Goal: Task Accomplishment & Management: Complete application form

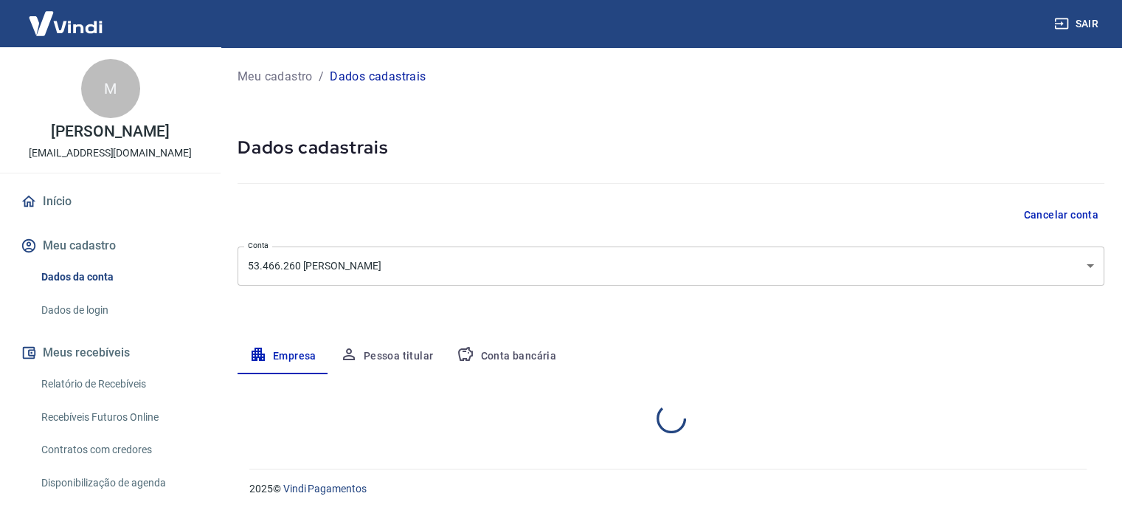
select select "RS"
select select "business"
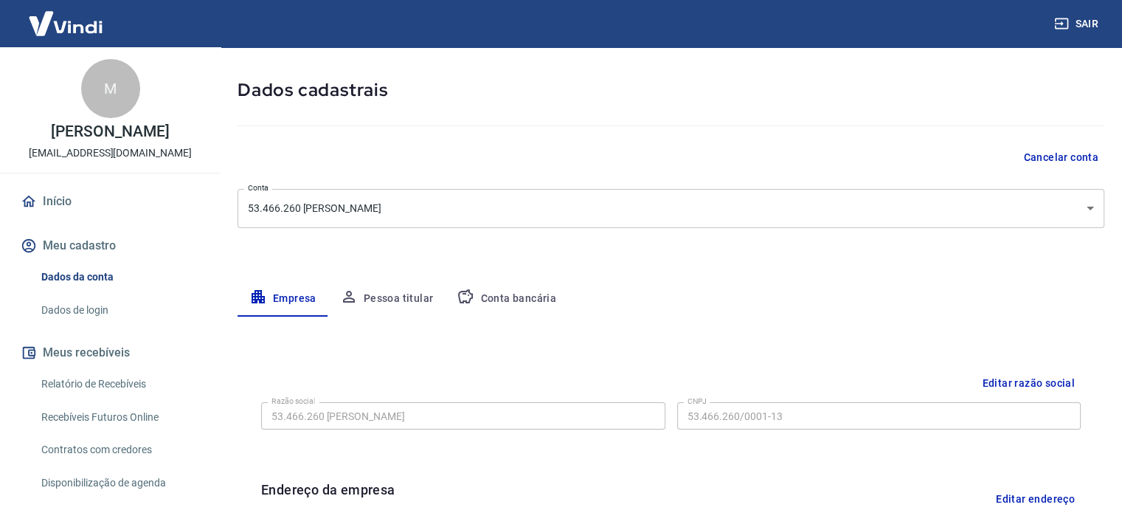
scroll to position [67, 0]
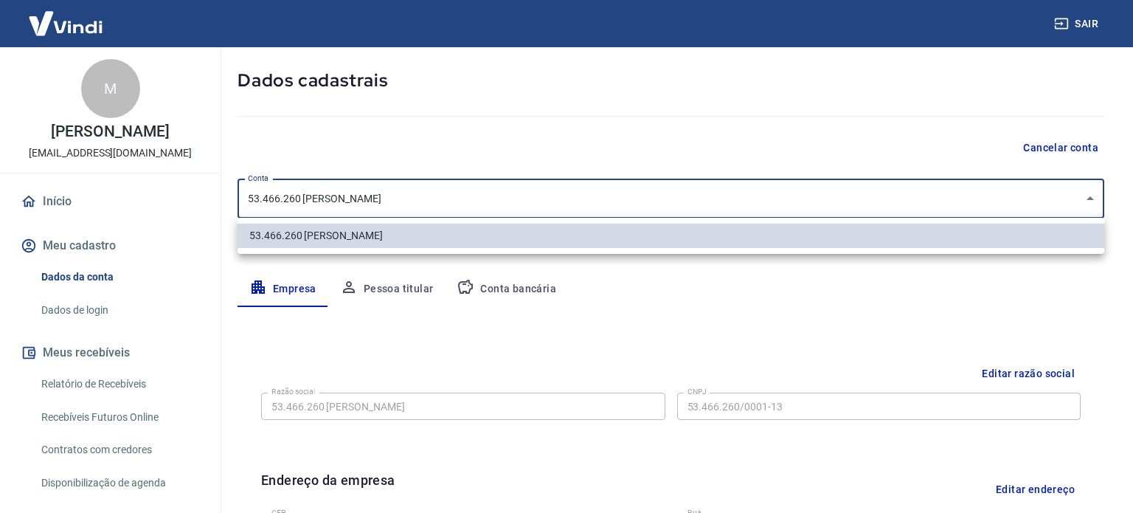
click at [510, 190] on body "Sair M Marcelo Luz Moreira dos Santos contato@edukaluz.com.br Início Meu cadast…" at bounding box center [566, 189] width 1133 height 513
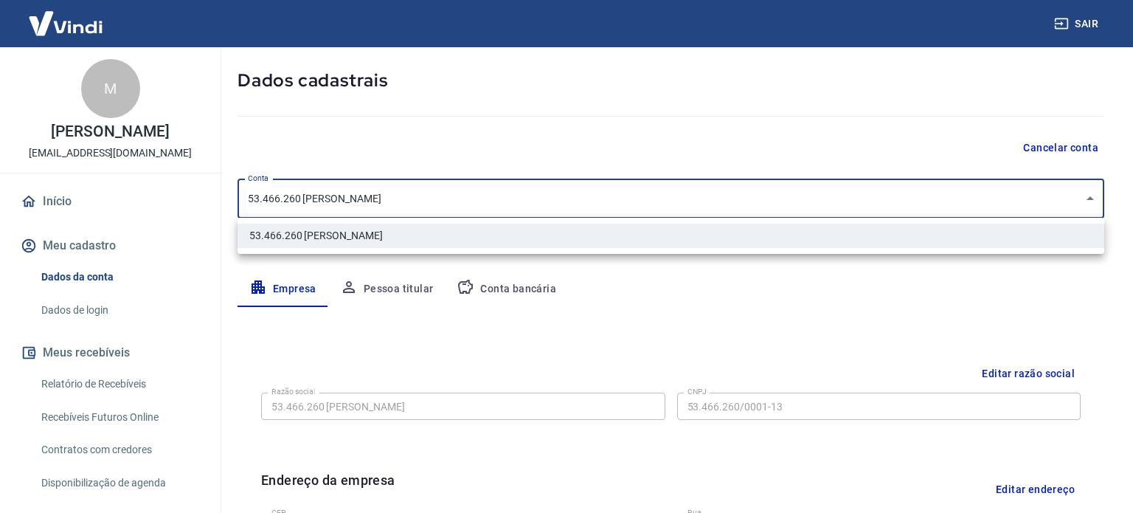
click at [510, 190] on div at bounding box center [566, 256] width 1133 height 513
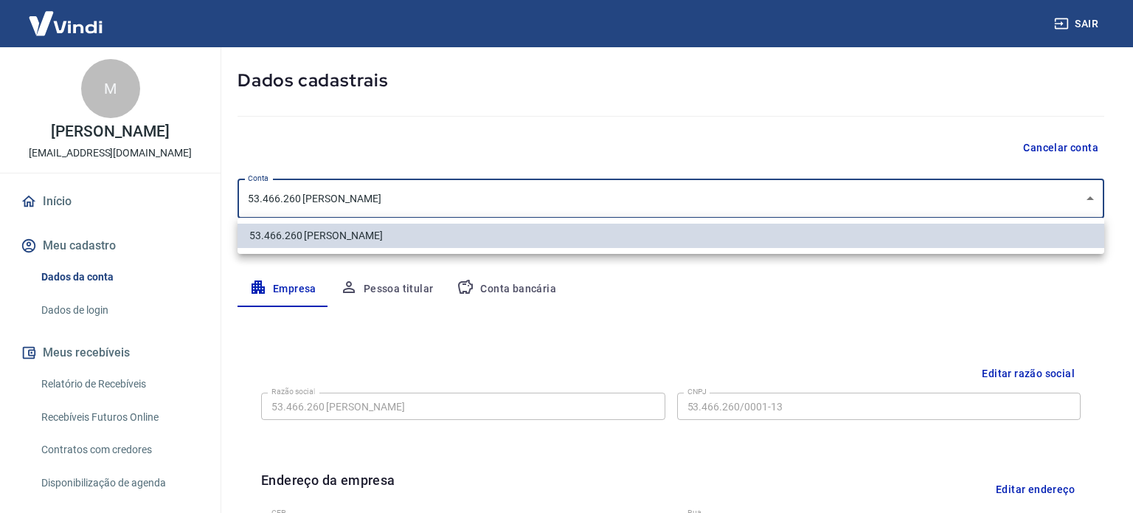
click at [462, 196] on body "Sair M Marcelo Luz Moreira dos Santos contato@edukaluz.com.br Início Meu cadast…" at bounding box center [566, 189] width 1133 height 513
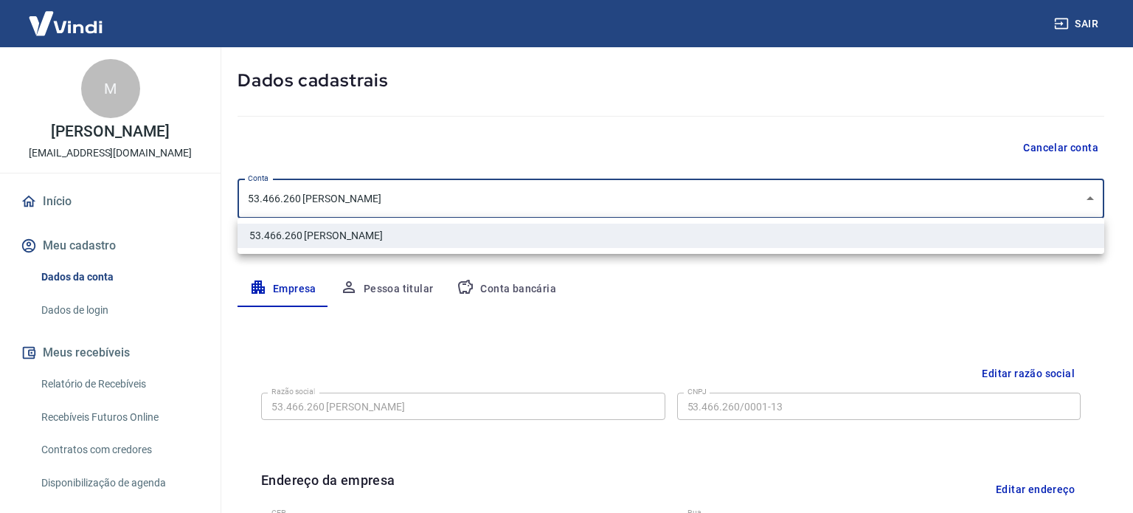
click at [997, 371] on div at bounding box center [566, 256] width 1133 height 513
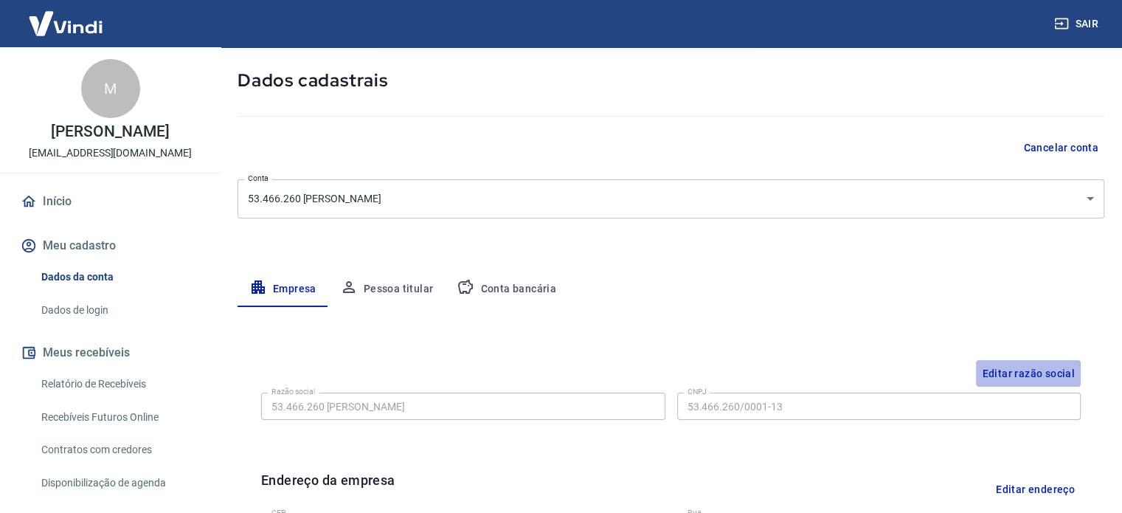
click at [997, 371] on button "Editar razão social" at bounding box center [1028, 373] width 105 height 27
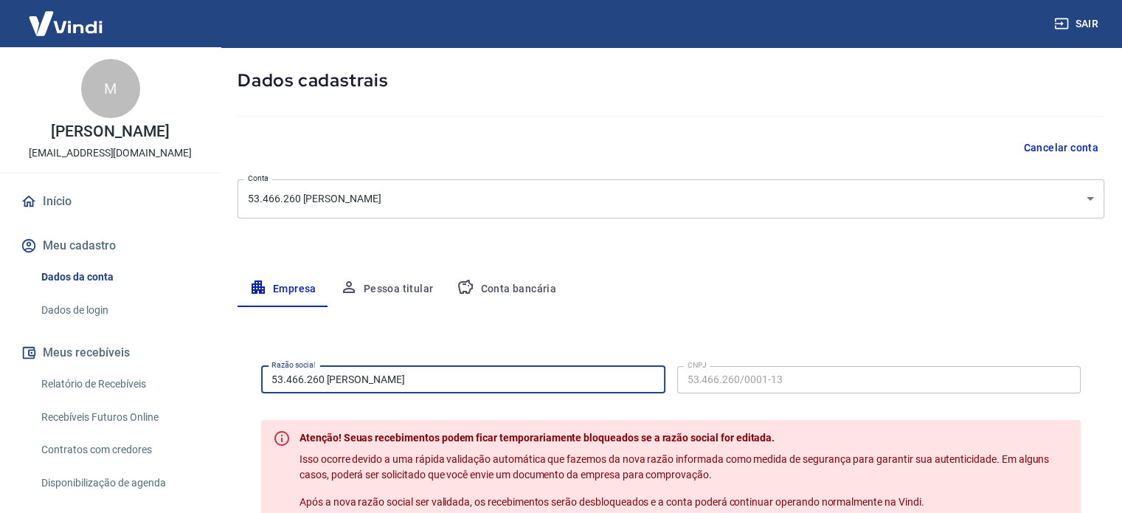
click at [592, 375] on input "53.466.260 MARCELO LUZ MOREIRA DOS SANTOS" at bounding box center [463, 379] width 404 height 27
type input "5"
type input "EdukaLuz Tecnologia e Treinamentos LTDA"
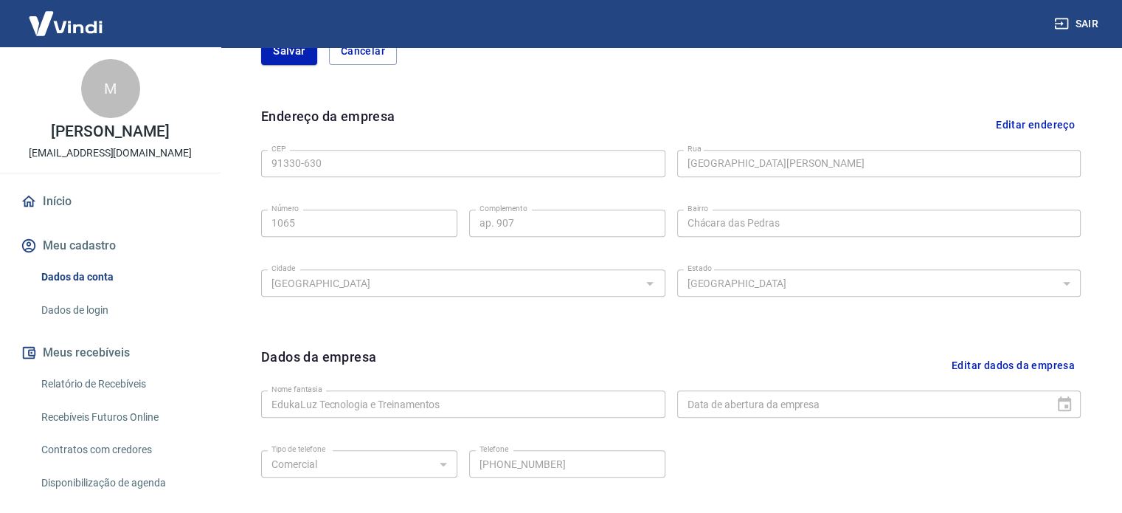
scroll to position [569, 0]
click at [980, 358] on button "Editar dados da empresa" at bounding box center [1013, 365] width 135 height 38
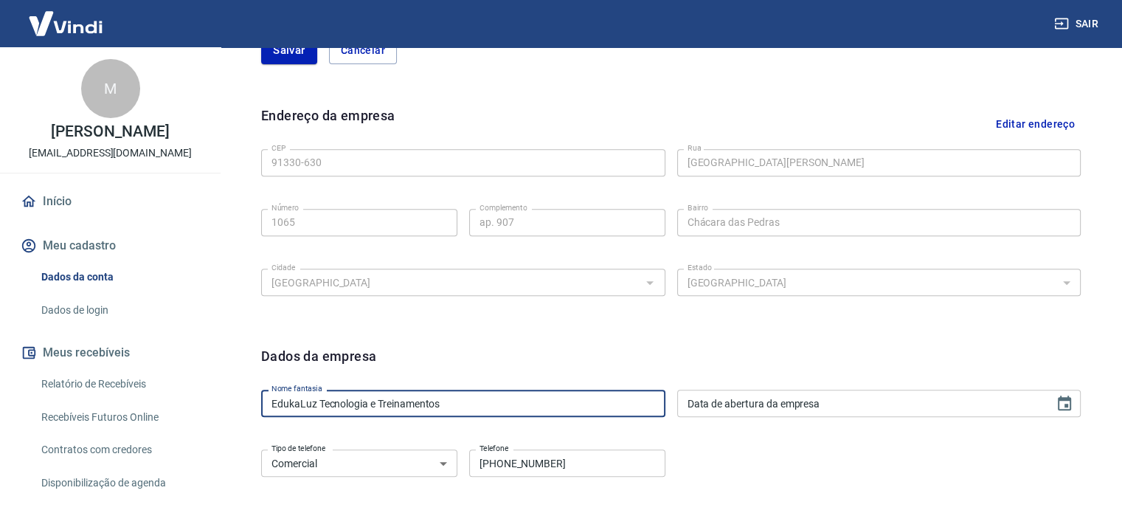
click at [503, 392] on input "EdukaLuz Tecnologia e Treinamentos" at bounding box center [463, 402] width 404 height 27
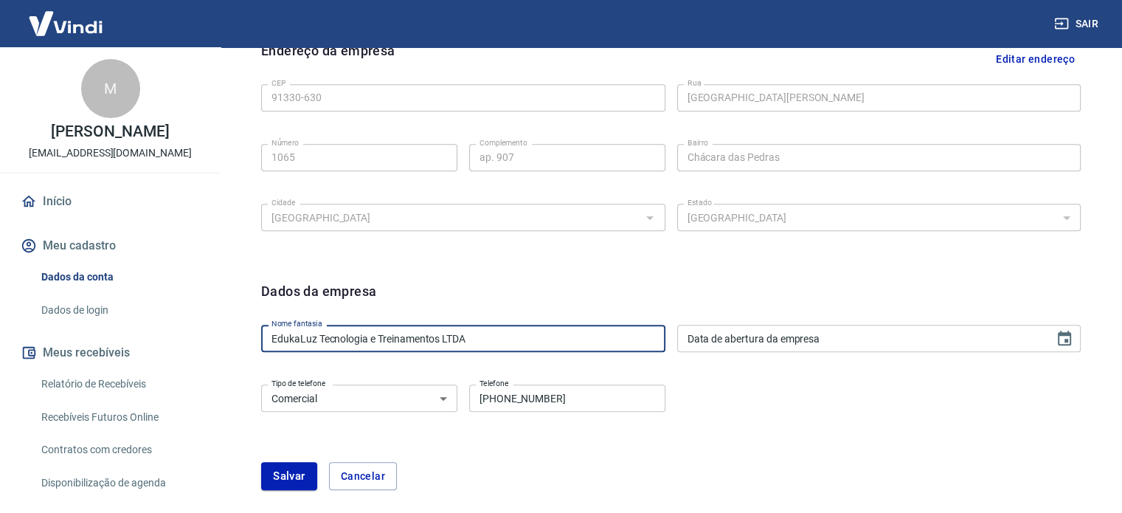
scroll to position [643, 0]
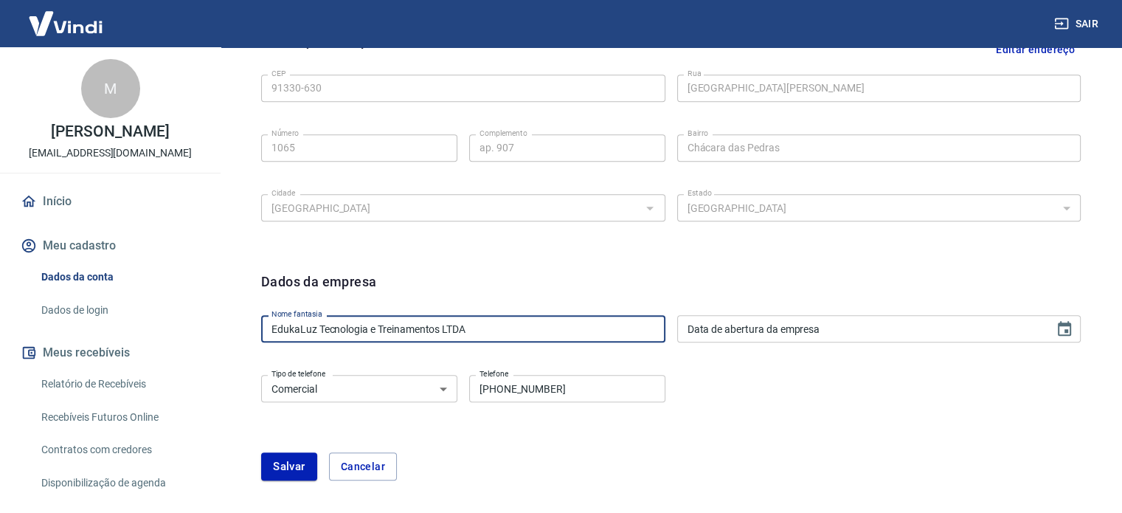
type input "EdukaLuz Tecnologia e Treinamentos LTDA"
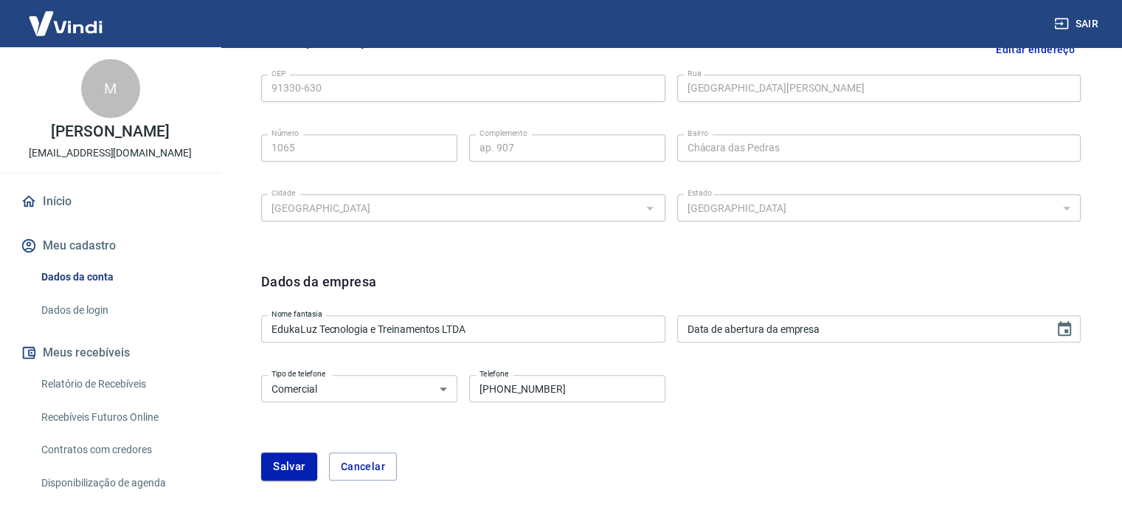
click at [279, 255] on div "Endereço da empresa Editar endereço CEP 91330-630 CEP Rua Avenida General Barre…" at bounding box center [670, 139] width 843 height 240
click at [180, 62] on div "M Marcelo Luz Moreira dos Santos contato@edukaluz.com.br" at bounding box center [110, 109] width 221 height 125
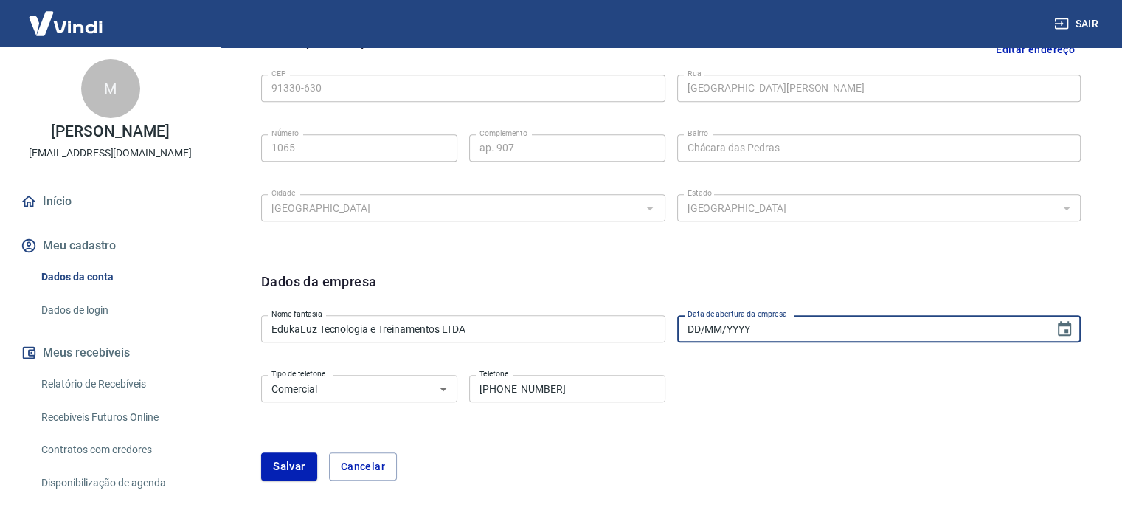
click at [748, 329] on input "DD/MM/YYYY" at bounding box center [860, 328] width 367 height 27
type input "02/10/2025"
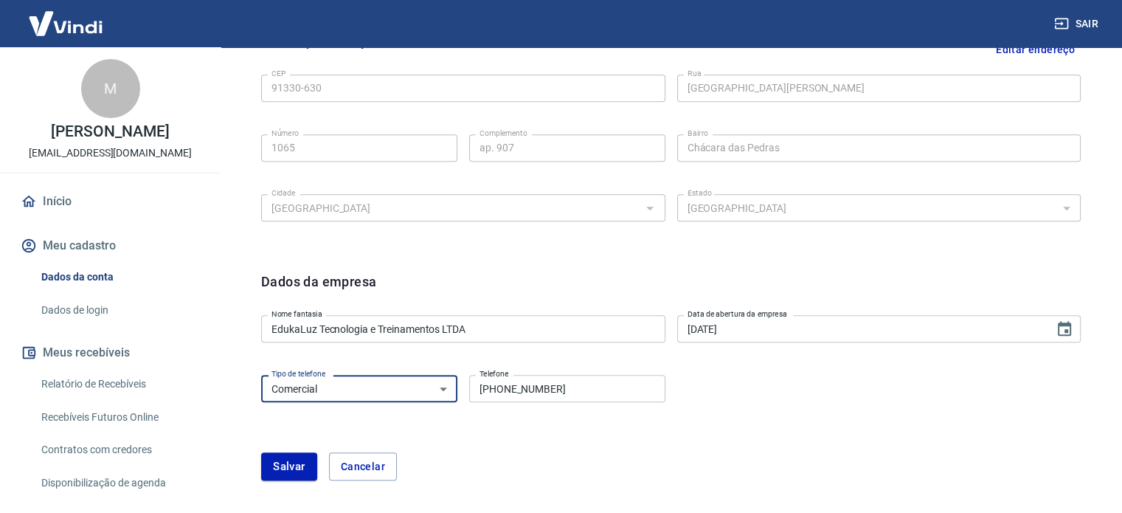
click at [420, 381] on select "Residencial Comercial" at bounding box center [359, 388] width 196 height 27
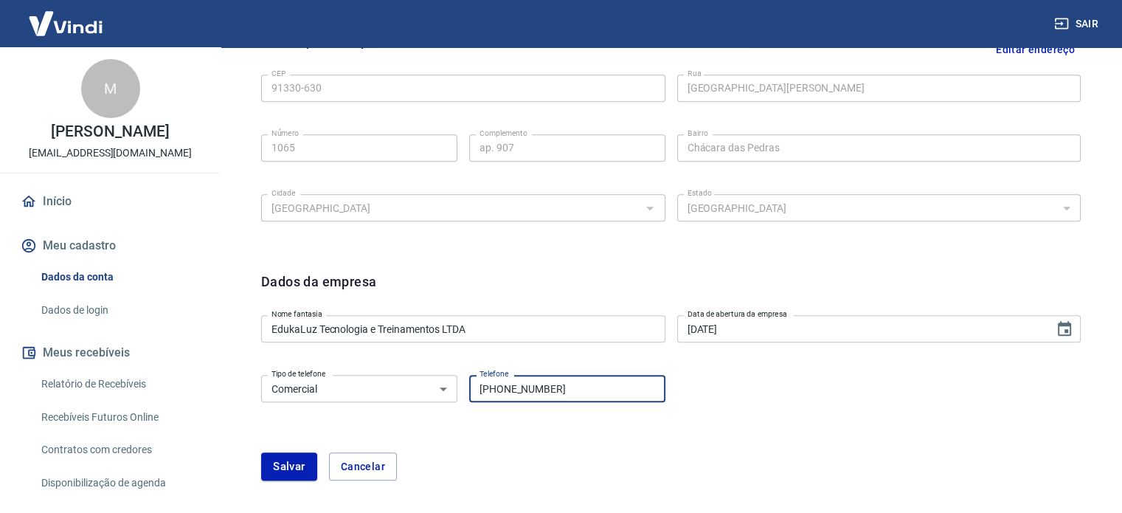
drag, startPoint x: 508, startPoint y: 387, endPoint x: 627, endPoint y: 409, distance: 120.8
click at [627, 409] on div "Tipo de telefone Residencial Comercial Tipo de telefone Telefone (51) 99695-344…" at bounding box center [671, 399] width 820 height 60
type input "(51) 99151-2546"
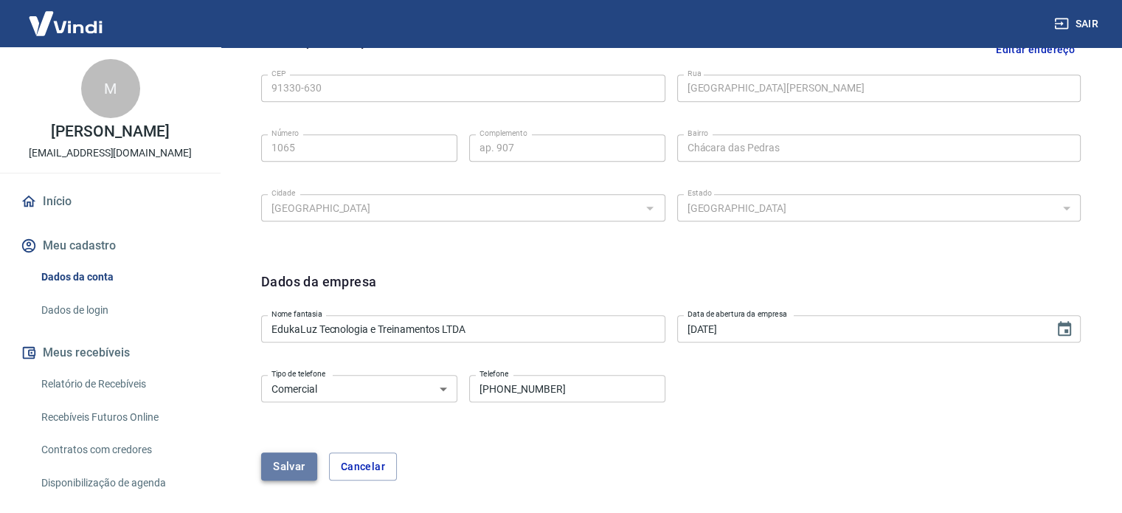
click at [293, 463] on button "Salvar" at bounding box center [289, 466] width 56 height 28
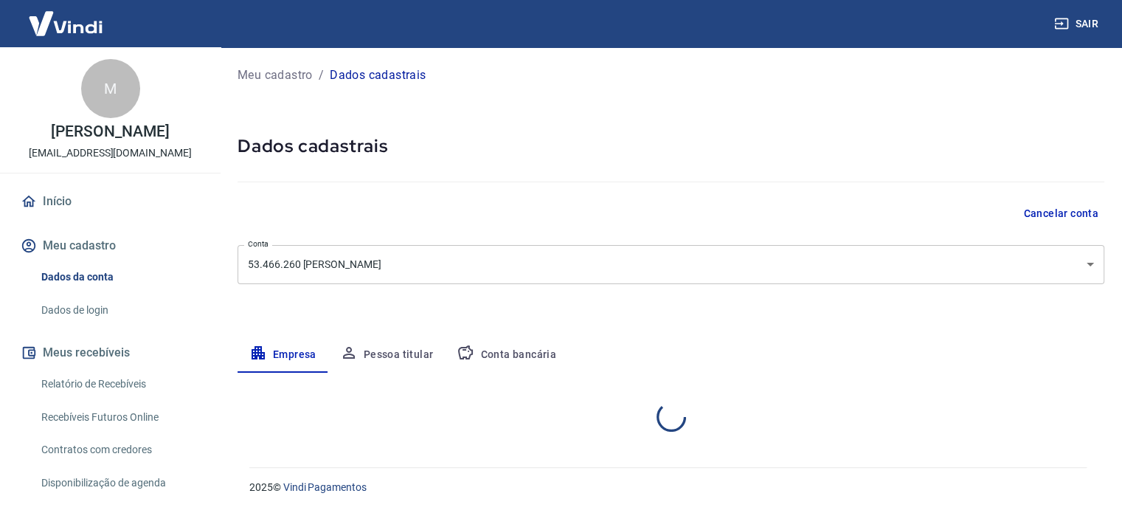
scroll to position [0, 0]
select select "RS"
select select "business"
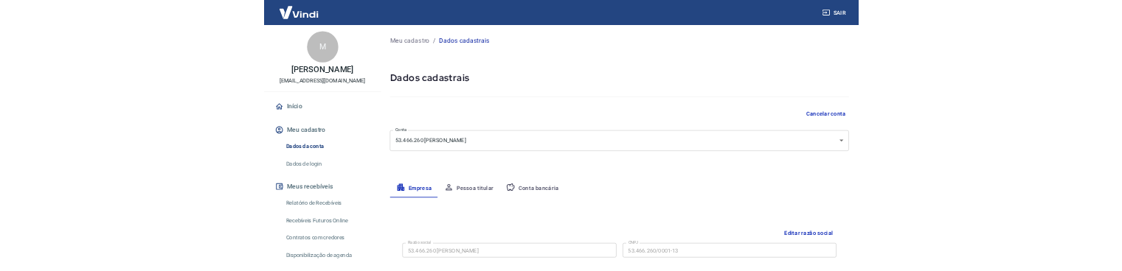
scroll to position [155, 0]
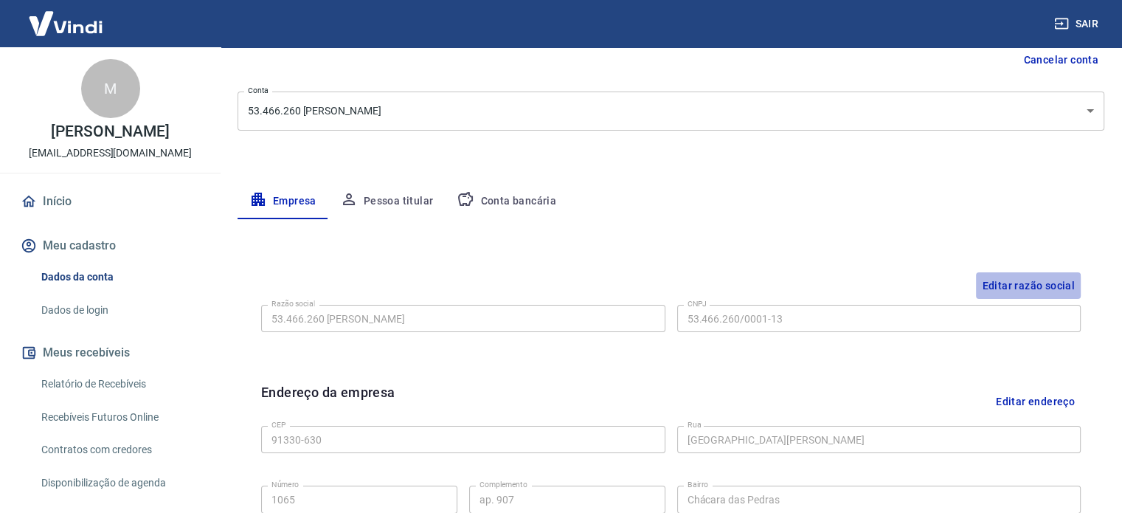
click at [1028, 287] on button "Editar razão social" at bounding box center [1028, 285] width 105 height 27
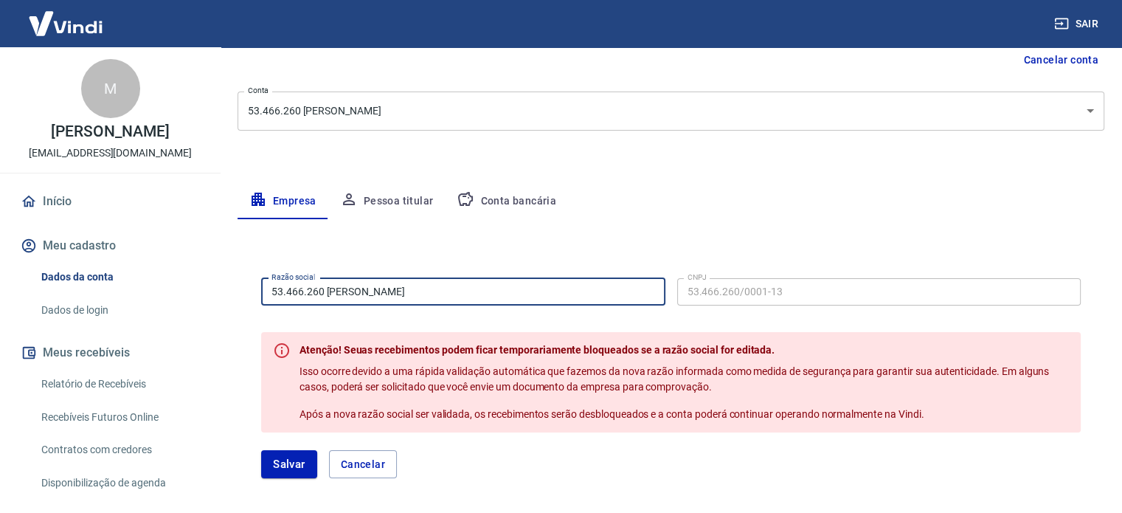
click at [518, 291] on input "53.466.260 MARCELO LUZ MOREIRA DOS SANTOS" at bounding box center [463, 291] width 404 height 27
type input "EdukaLuz Tecnologia e Treinamentos LTDA"
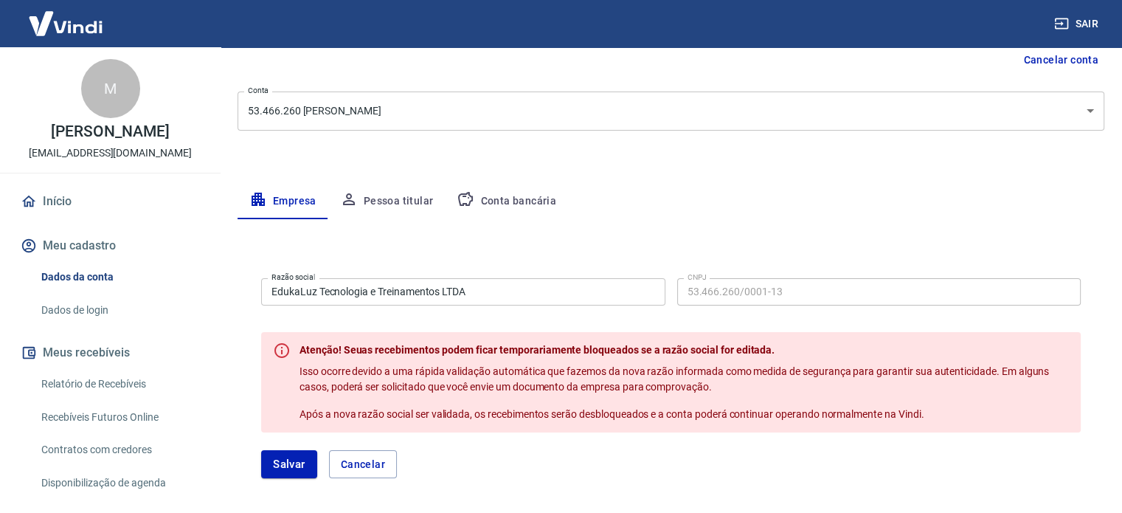
click at [665, 197] on div "Empresa Pessoa titular Conta bancária" at bounding box center [671, 201] width 867 height 35
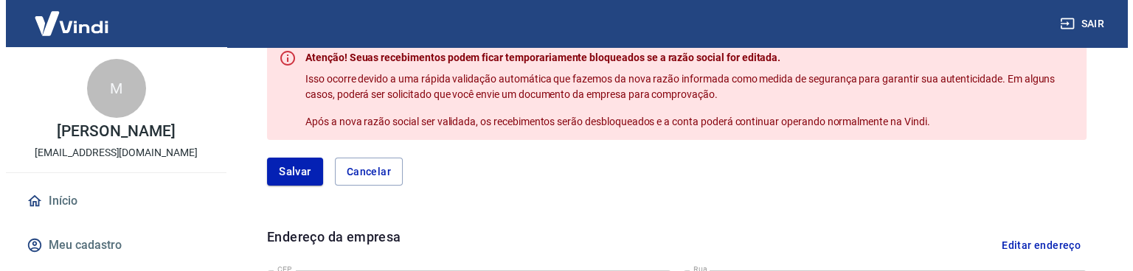
scroll to position [459, 0]
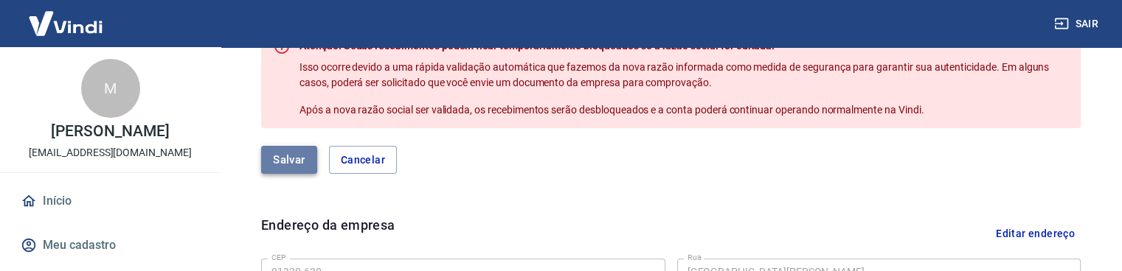
click at [283, 159] on button "Salvar" at bounding box center [289, 160] width 56 height 28
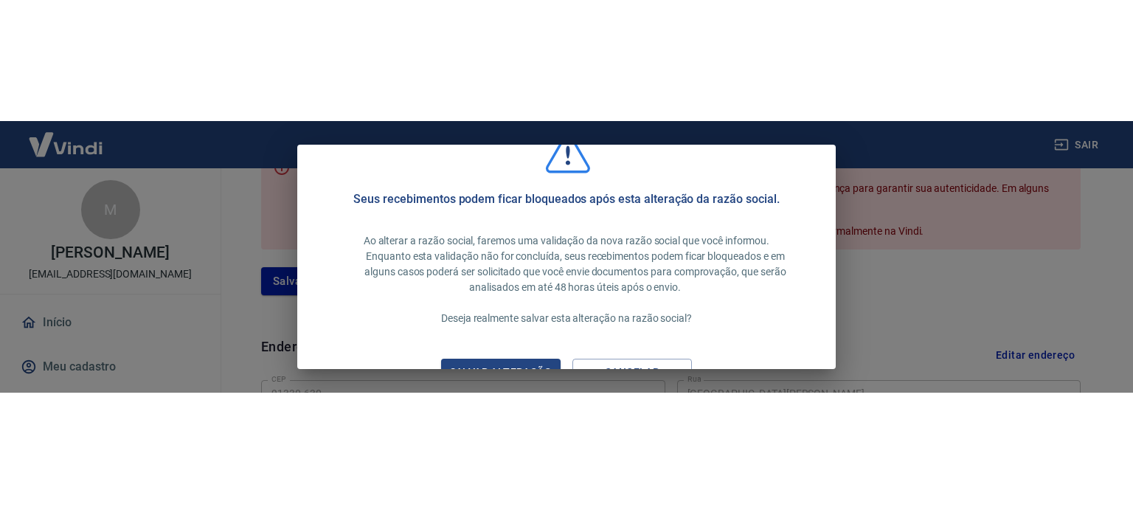
scroll to position [0, 0]
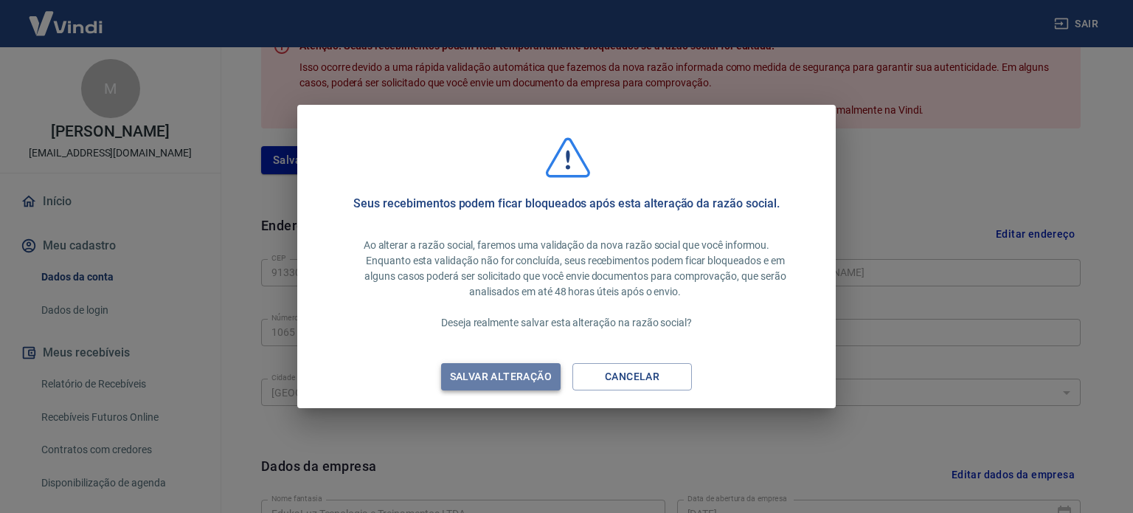
click at [502, 380] on div "Salvar alteração" at bounding box center [500, 376] width 137 height 18
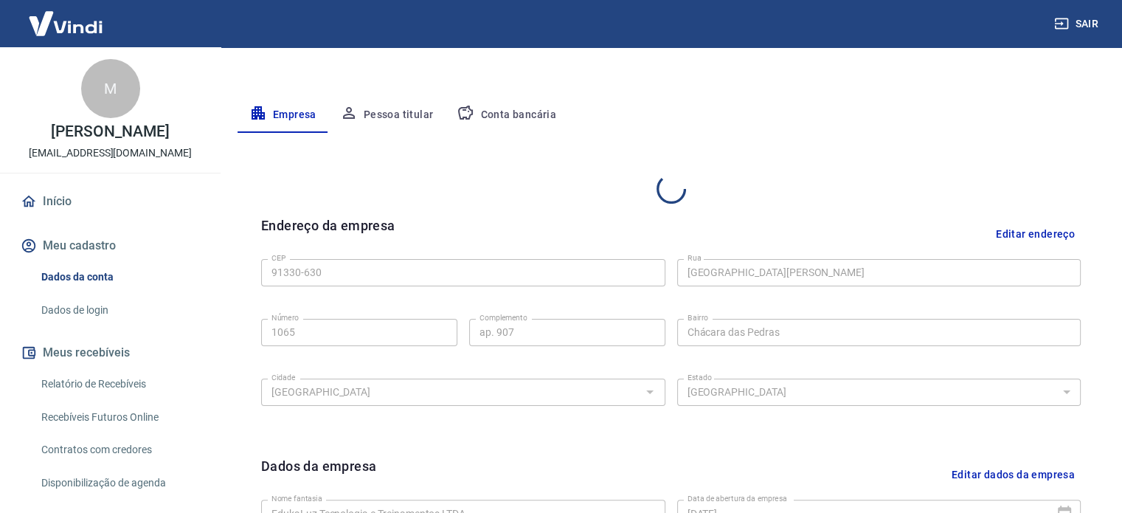
scroll to position [322, 0]
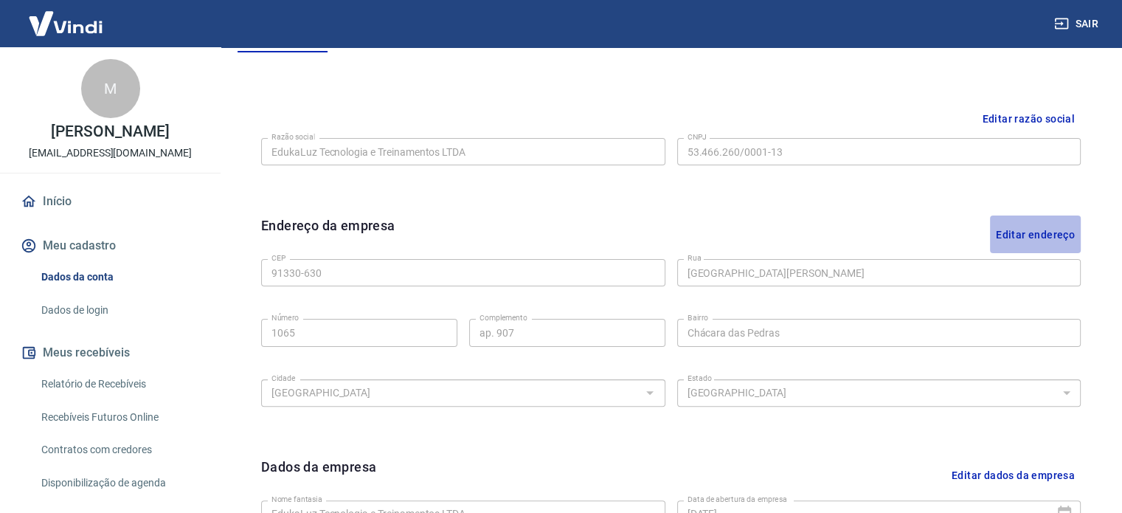
click at [1042, 242] on button "Editar endereço" at bounding box center [1035, 234] width 91 height 38
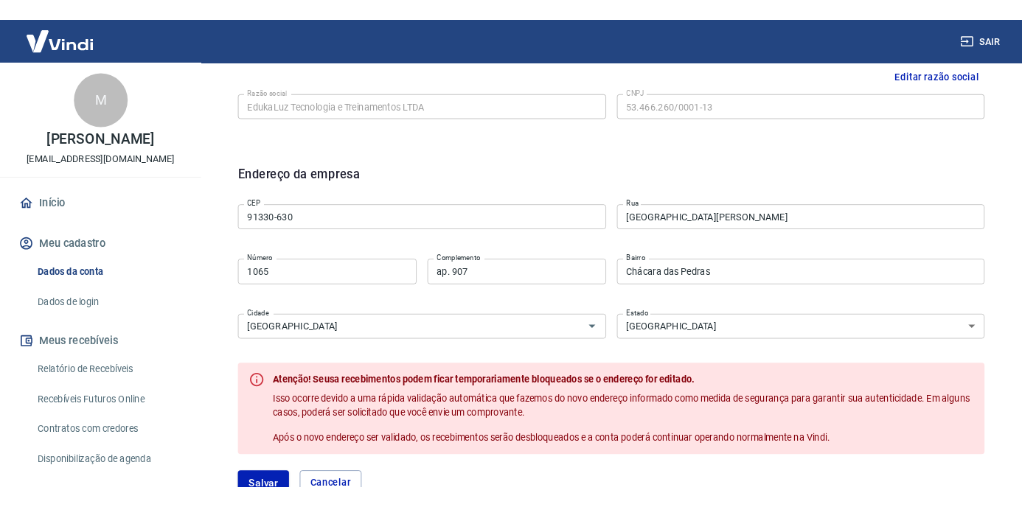
scroll to position [380, 0]
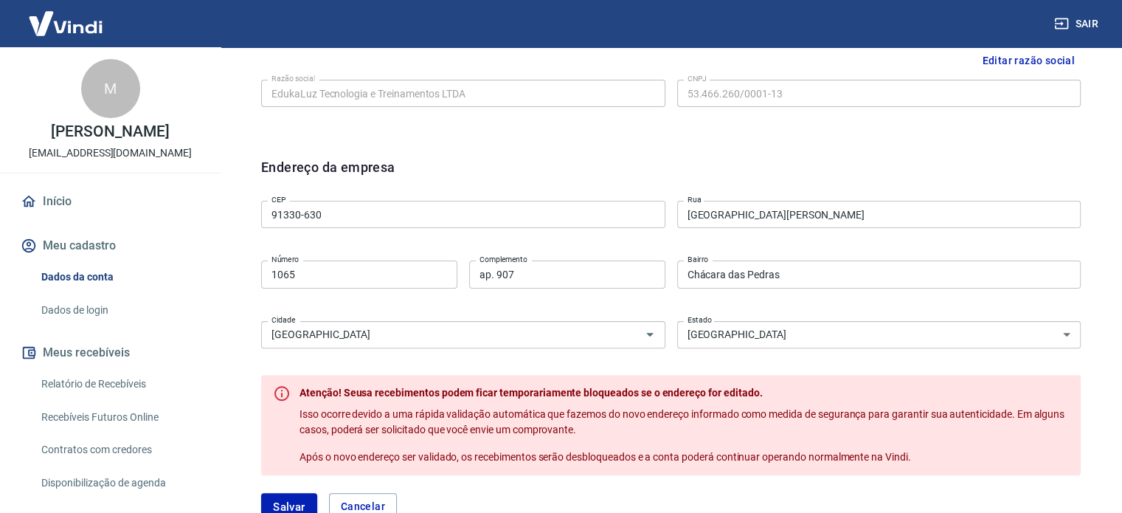
click at [14, 70] on div "M Marcelo Luz Moreira dos Santos contato@edukaluz.com.br" at bounding box center [110, 109] width 221 height 125
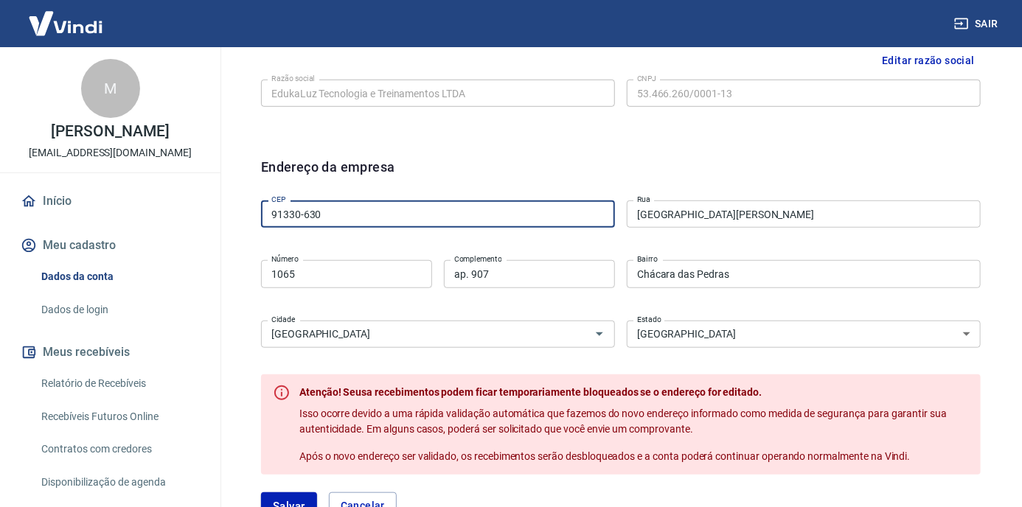
click at [328, 211] on input "91330-630" at bounding box center [438, 214] width 354 height 27
drag, startPoint x: 328, startPoint y: 211, endPoint x: 190, endPoint y: 226, distance: 139.5
type input "90560-001"
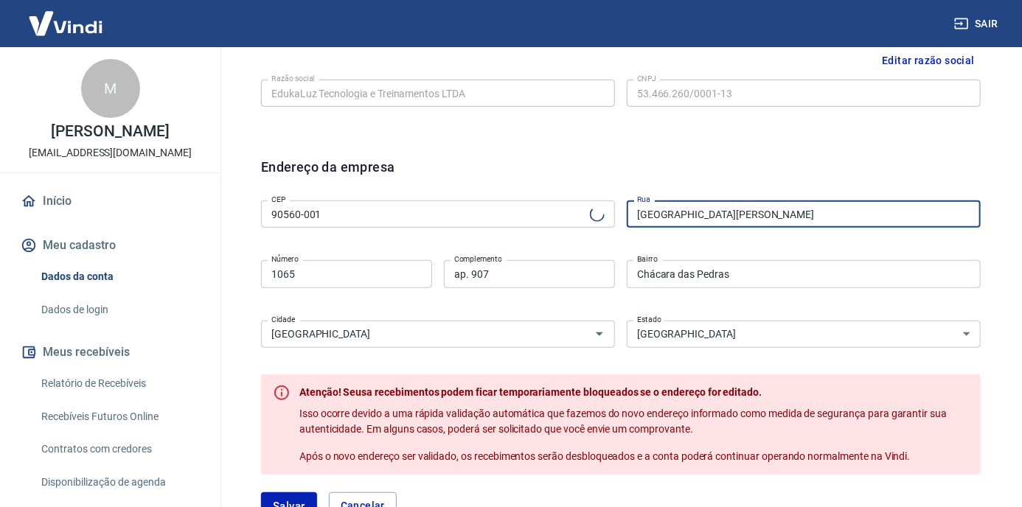
type input "Avenida Cristóvão Colombo"
type input "Floresta"
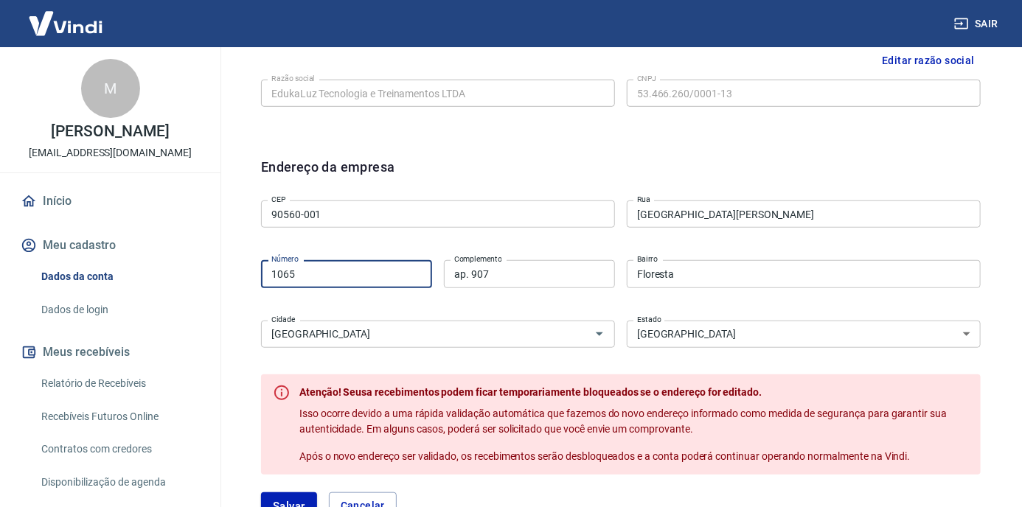
click at [311, 268] on input "1065" at bounding box center [346, 273] width 171 height 27
type input "1"
type input "2144"
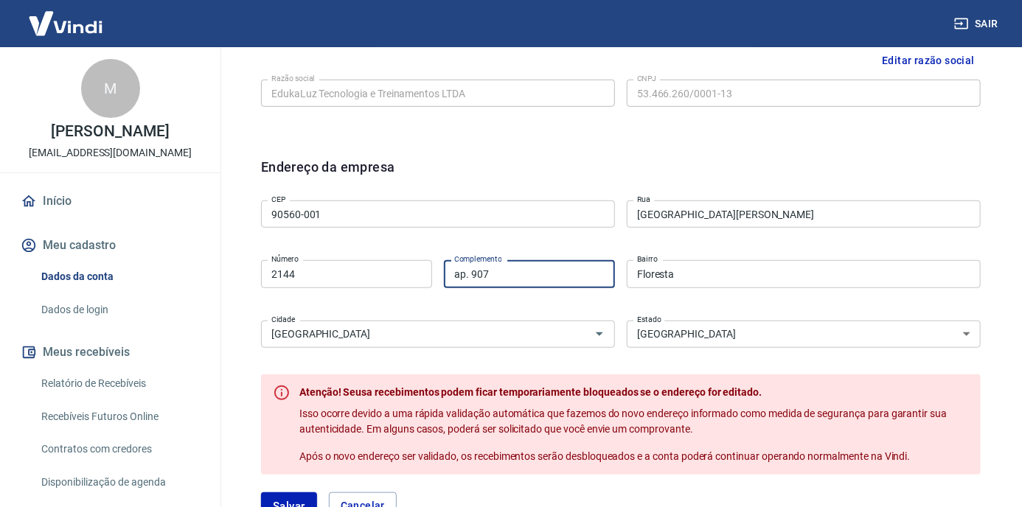
click at [544, 280] on input "ap. 907" at bounding box center [529, 273] width 171 height 27
type input "a"
paste input "SALA 408 ANDAR 3"
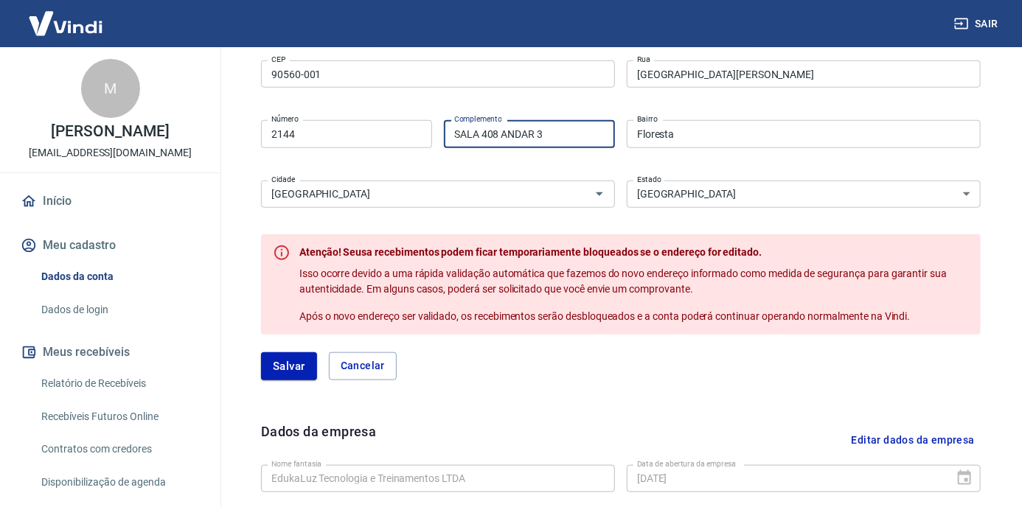
scroll to position [522, 0]
type input "SALA 408 ANDAR 3"
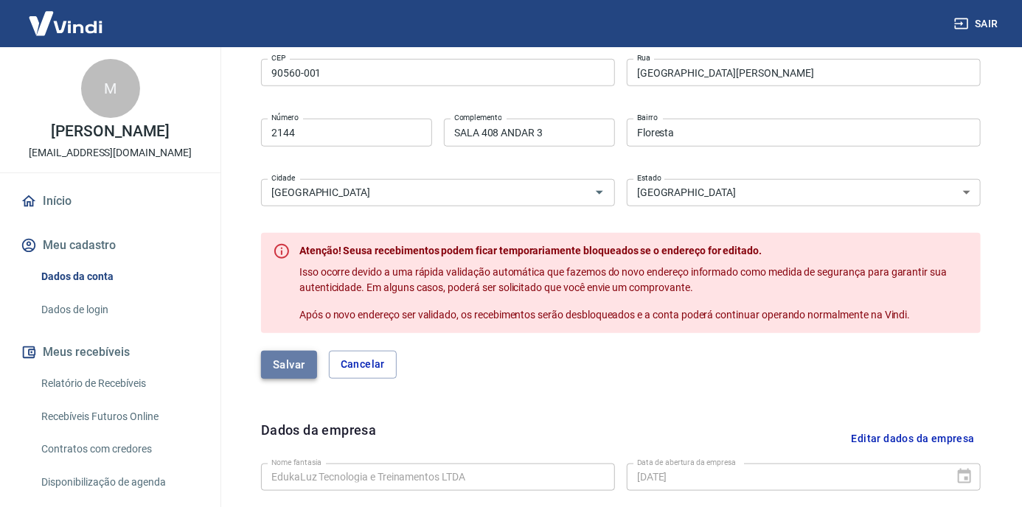
click at [295, 366] on button "Salvar" at bounding box center [289, 365] width 56 height 28
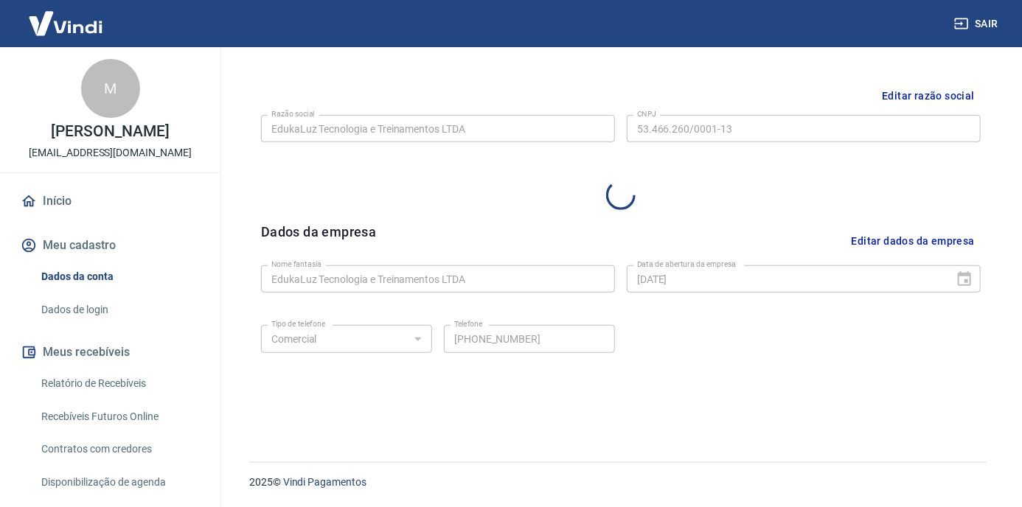
select select "RS"
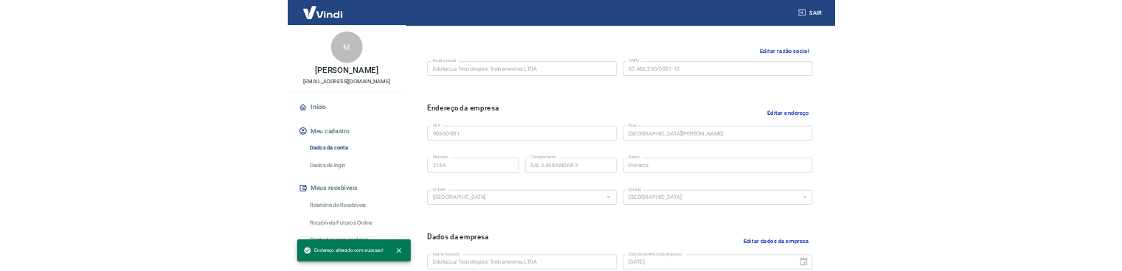
scroll to position [283, 0]
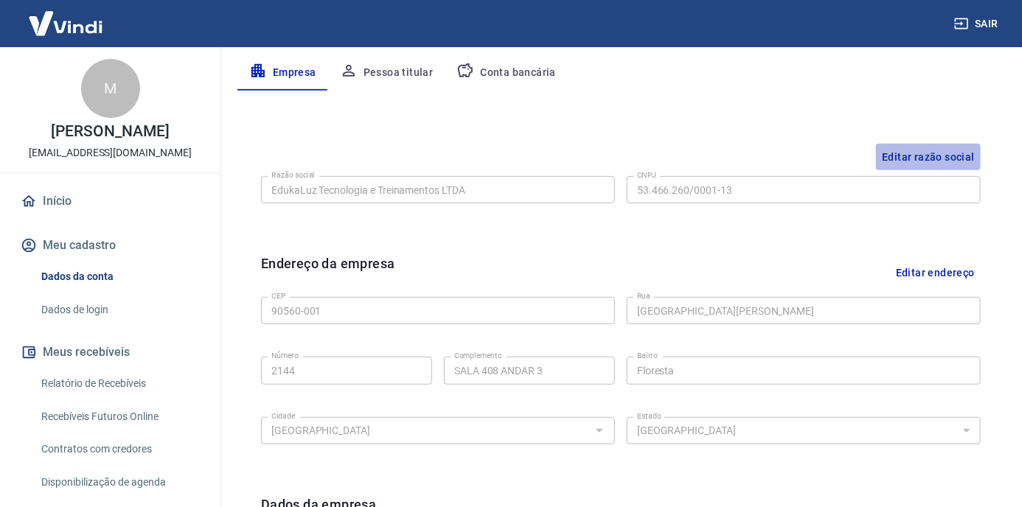
click at [905, 152] on button "Editar razão social" at bounding box center [928, 157] width 105 height 27
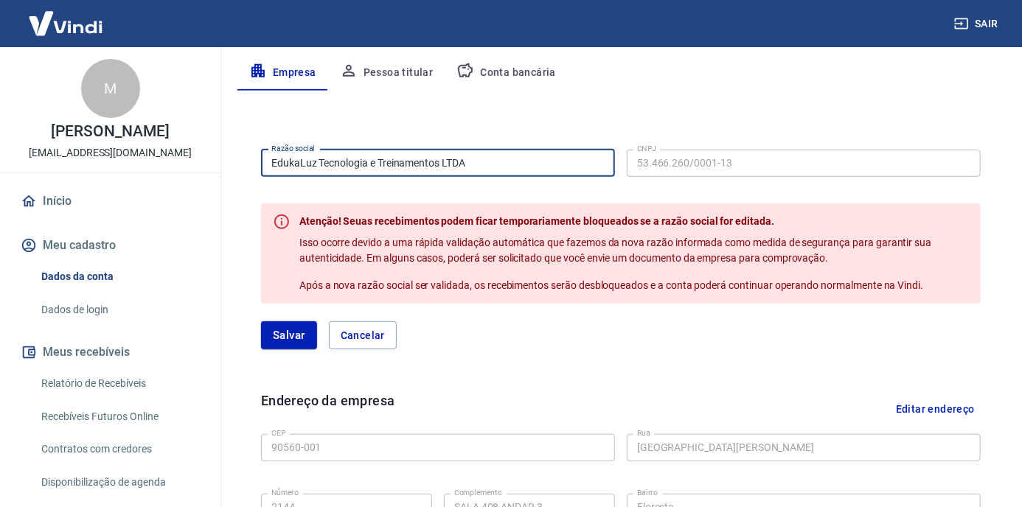
click at [558, 170] on input "EdukaLuz Tecnologia e Treinamentos LTDA" at bounding box center [438, 163] width 354 height 27
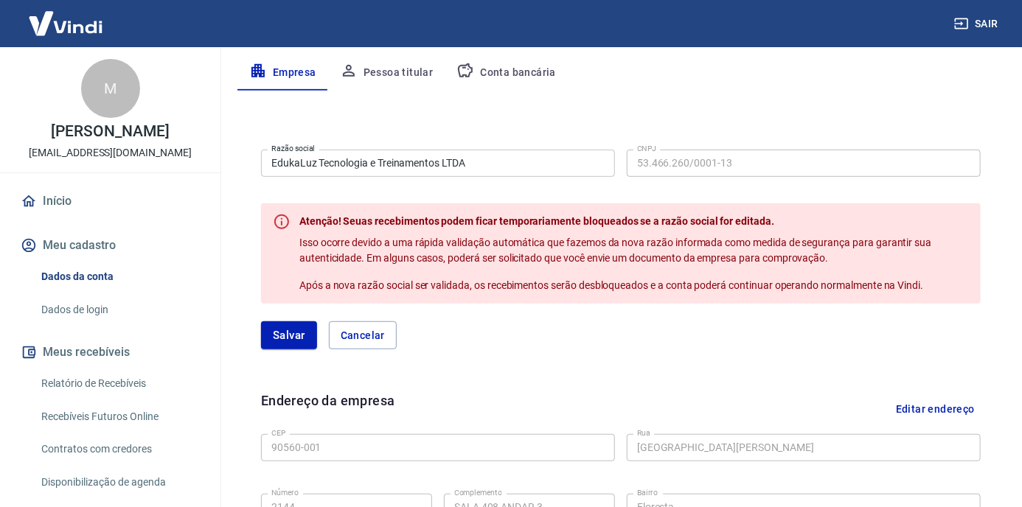
click at [640, 100] on div "Razão social EdukaLuz Tecnologia e Treinamentos LTDA Razão social CNPJ 53.466.2…" at bounding box center [621, 464] width 767 height 746
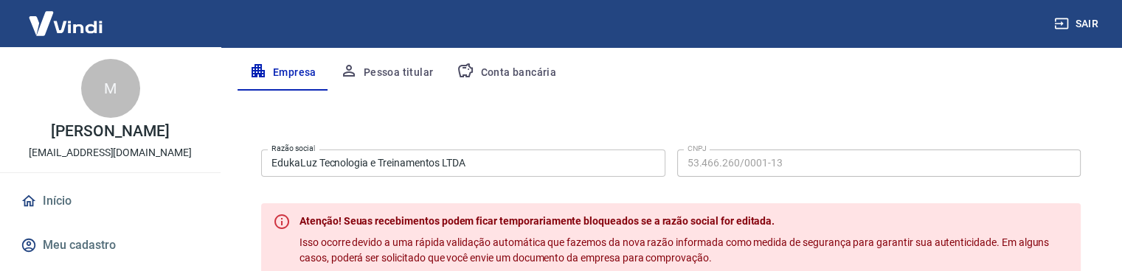
click at [395, 20] on div "Sair" at bounding box center [561, 23] width 1122 height 47
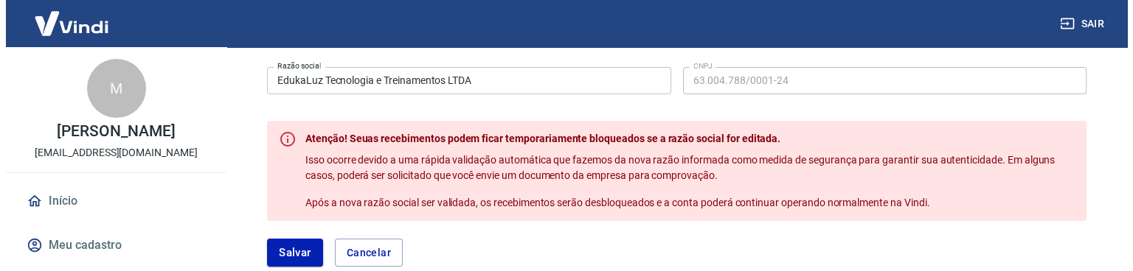
scroll to position [367, 0]
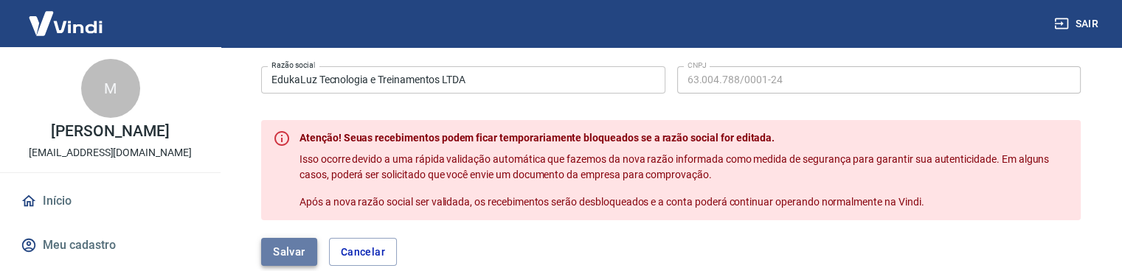
click at [286, 253] on button "Salvar" at bounding box center [289, 252] width 56 height 28
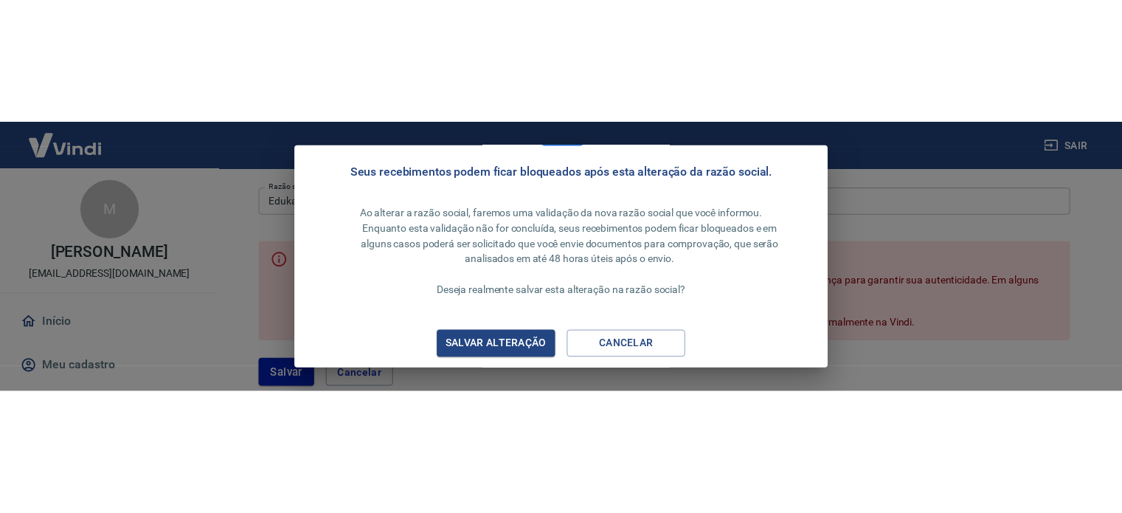
scroll to position [77, 0]
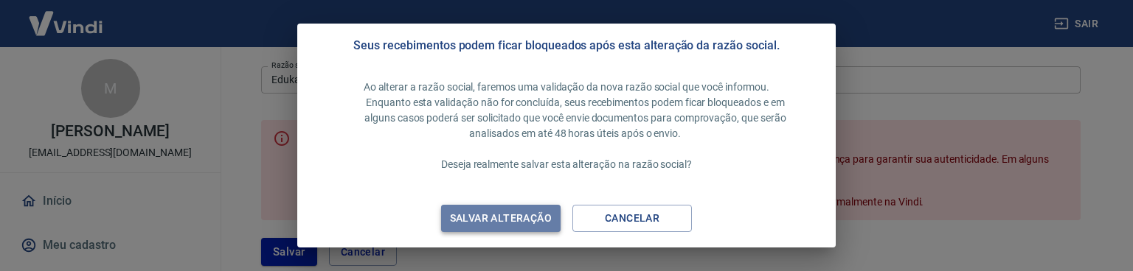
click at [481, 221] on div "Salvar alteração" at bounding box center [500, 218] width 137 height 18
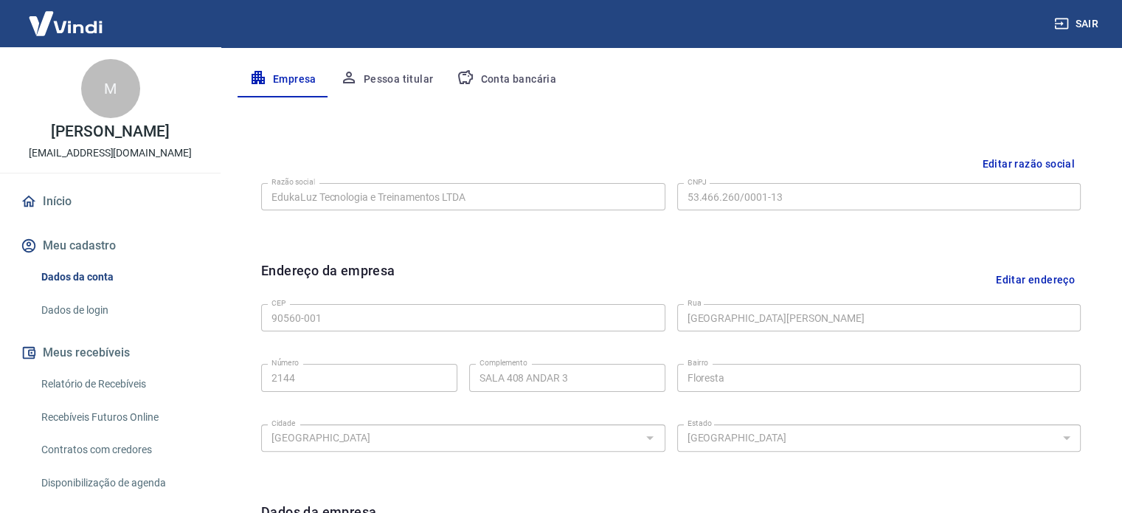
scroll to position [266, 0]
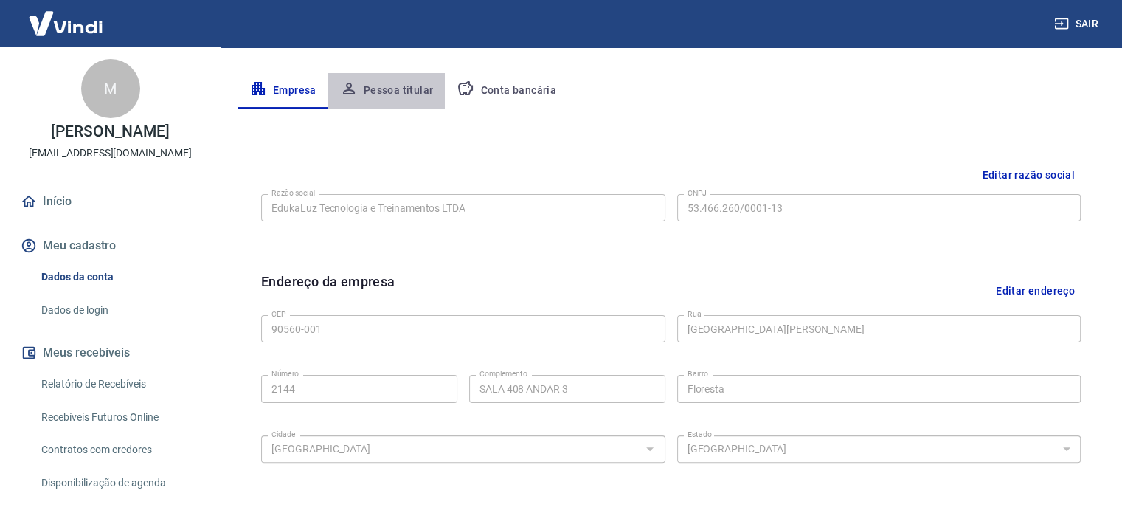
click at [397, 84] on button "Pessoa titular" at bounding box center [386, 90] width 117 height 35
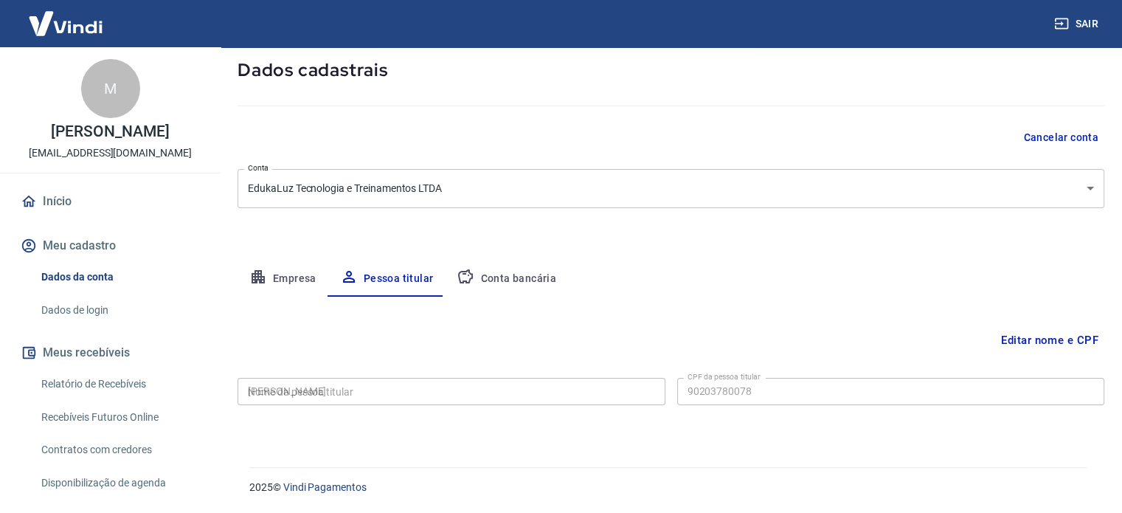
scroll to position [77, 0]
type input "902.037.800-78"
click at [507, 279] on button "Conta bancária" at bounding box center [506, 279] width 123 height 35
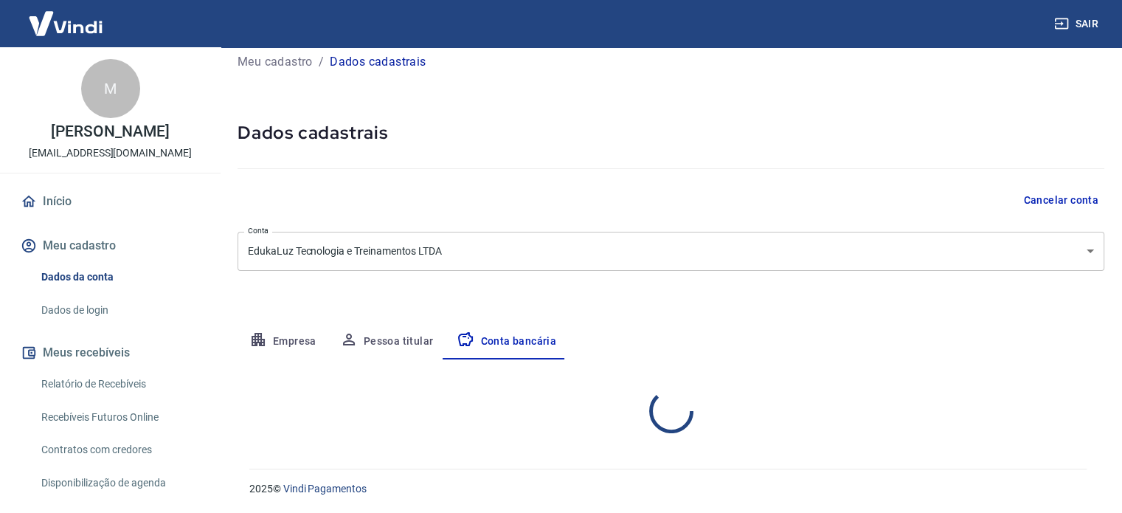
select select "1"
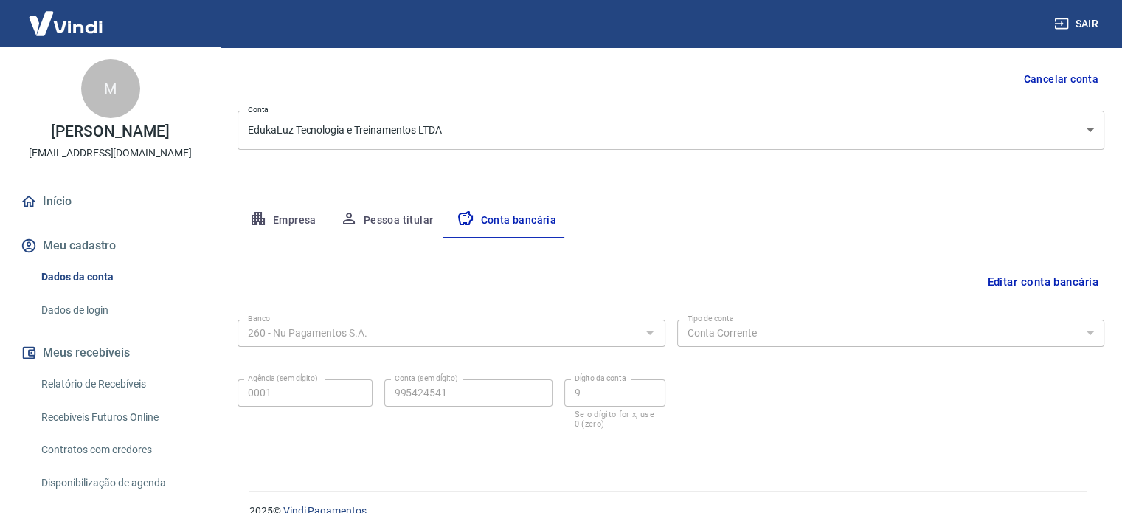
scroll to position [136, 0]
click at [990, 274] on button "Editar conta bancária" at bounding box center [1042, 282] width 123 height 28
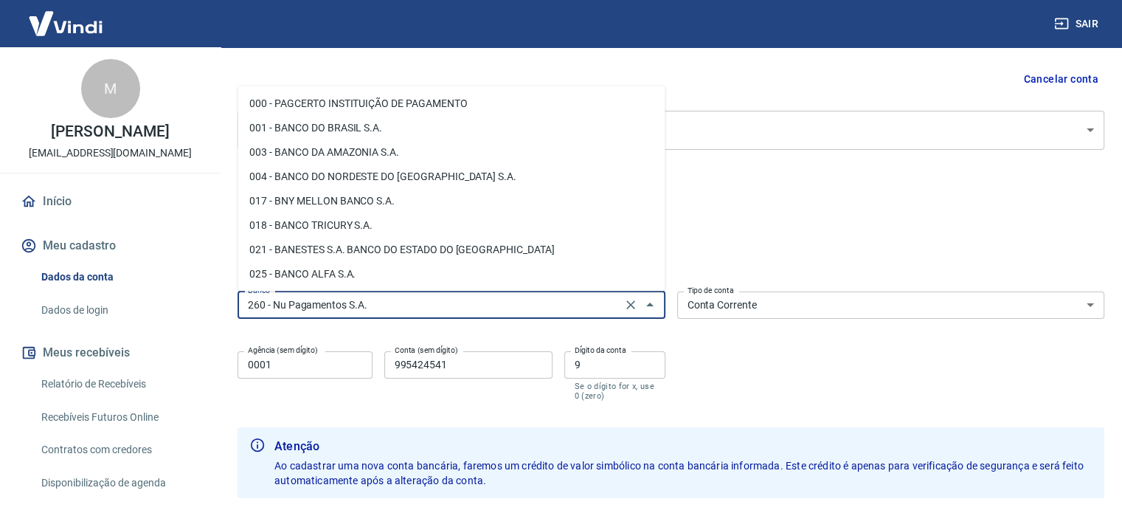
click at [591, 296] on input "260 - Nu Pagamentos S.A." at bounding box center [429, 305] width 375 height 18
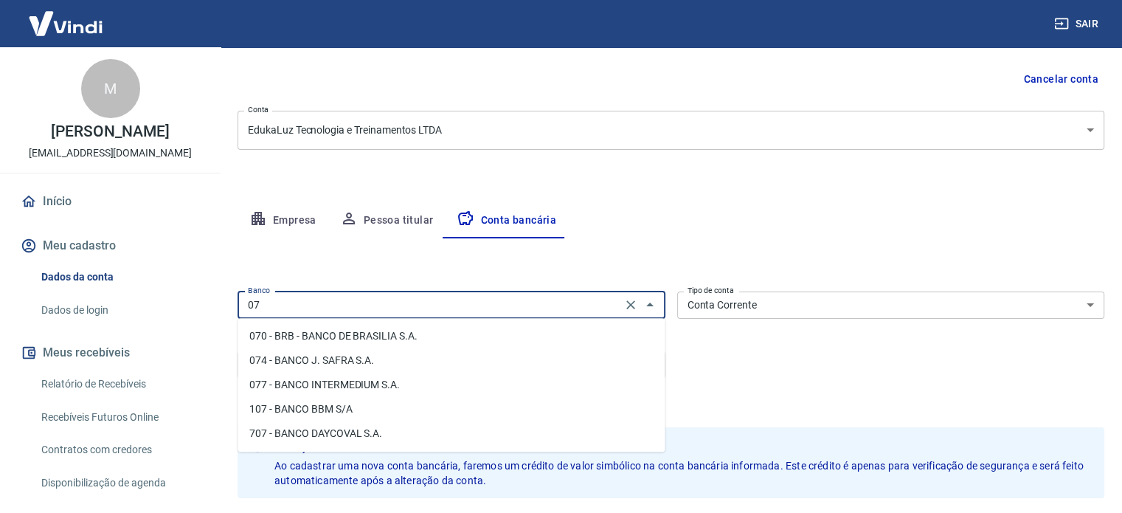
scroll to position [0, 0]
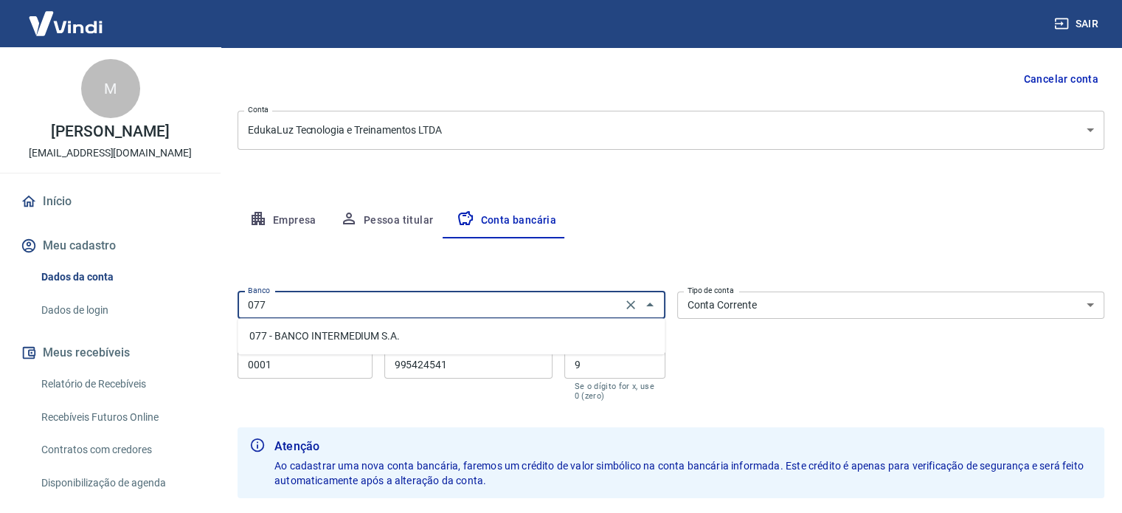
click at [391, 333] on li "077 - BANCO INTERMEDIUM S.A." at bounding box center [451, 336] width 427 height 24
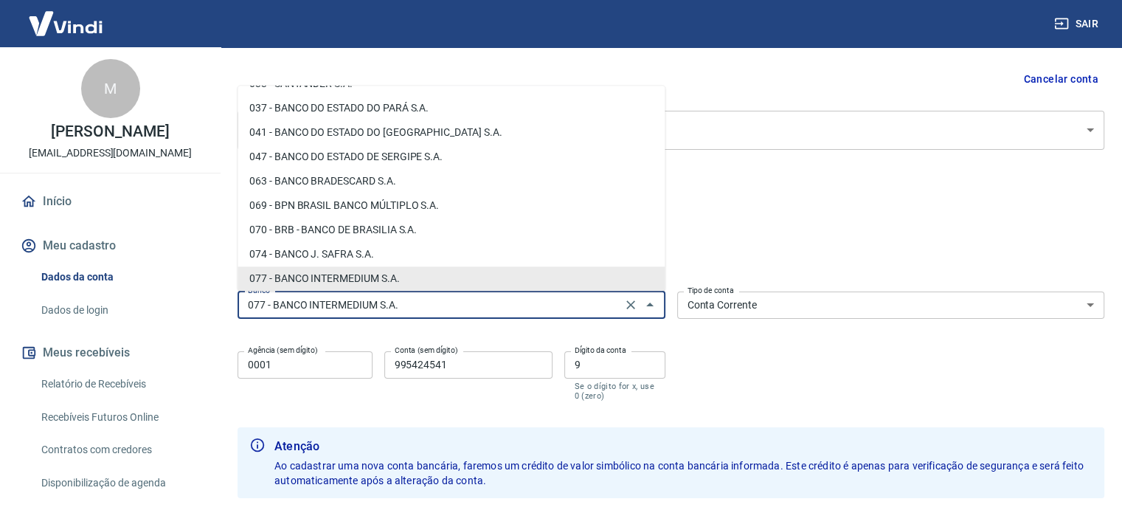
drag, startPoint x: 581, startPoint y: 306, endPoint x: 148, endPoint y: 324, distance: 434.1
click at [148, 324] on div "Sair M Marcelo Luz Moreira dos Santos contato@edukaluz.com.br Início Meu cadast…" at bounding box center [561, 120] width 1122 height 513
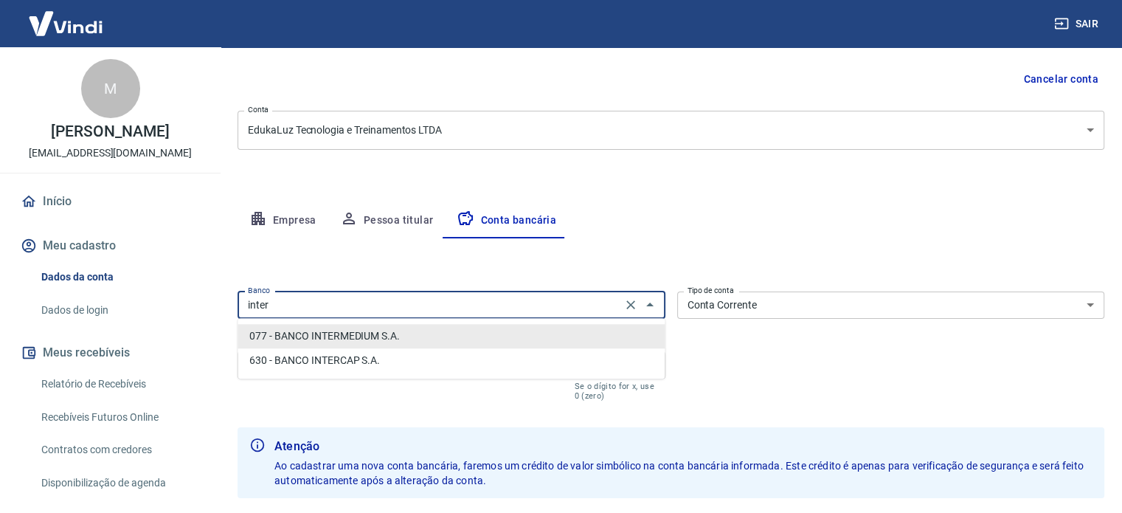
click at [316, 338] on li "077 - BANCO INTERMEDIUM S.A." at bounding box center [451, 336] width 427 height 24
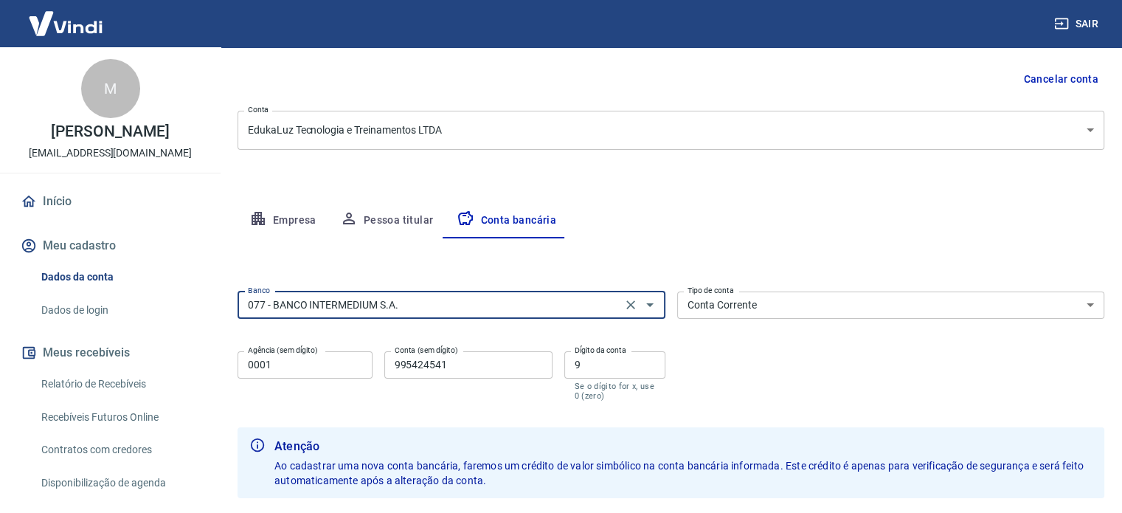
type input "077 - BANCO INTERMEDIUM S.A."
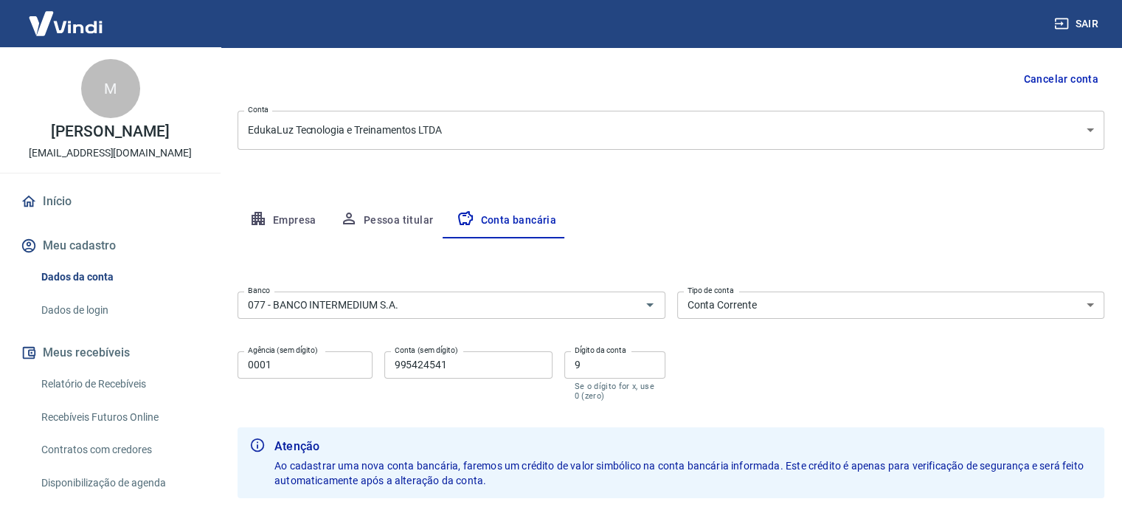
click at [425, 253] on div "Editar conta bancária Banco 077 - BANCO INTERMEDIUM S.A. Banco Tipo de conta Co…" at bounding box center [671, 399] width 867 height 323
click at [457, 362] on input "995424541" at bounding box center [468, 364] width 168 height 27
type input "9"
paste input "48425647-5"
type input "48425647"
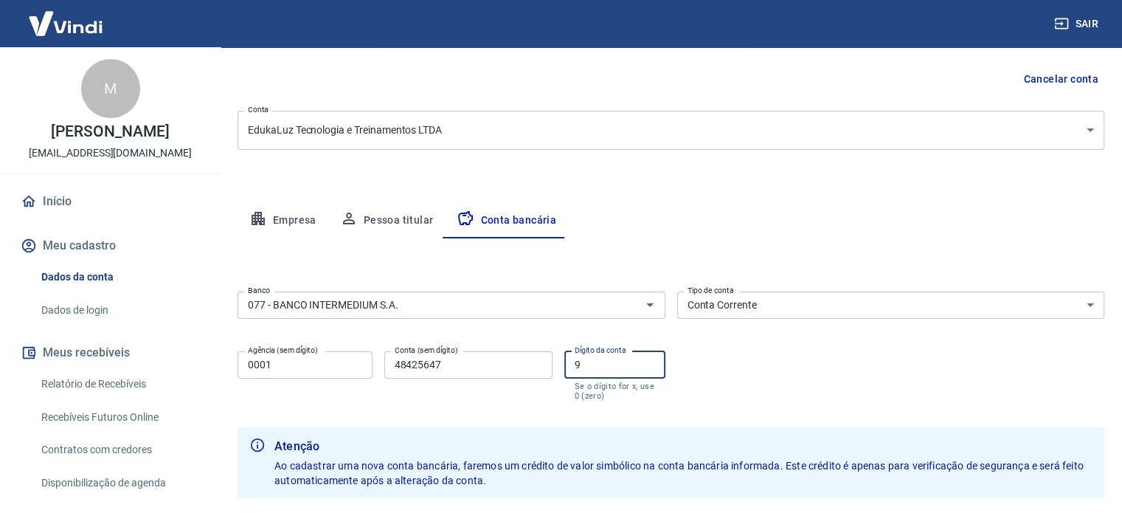
click at [595, 366] on input "9" at bounding box center [614, 364] width 101 height 27
type input "5"
click at [795, 392] on div "Banco 077 - BANCO INTERMEDIUM S.A. Banco Tipo de conta Conta Corrente Conta Pou…" at bounding box center [671, 344] width 867 height 118
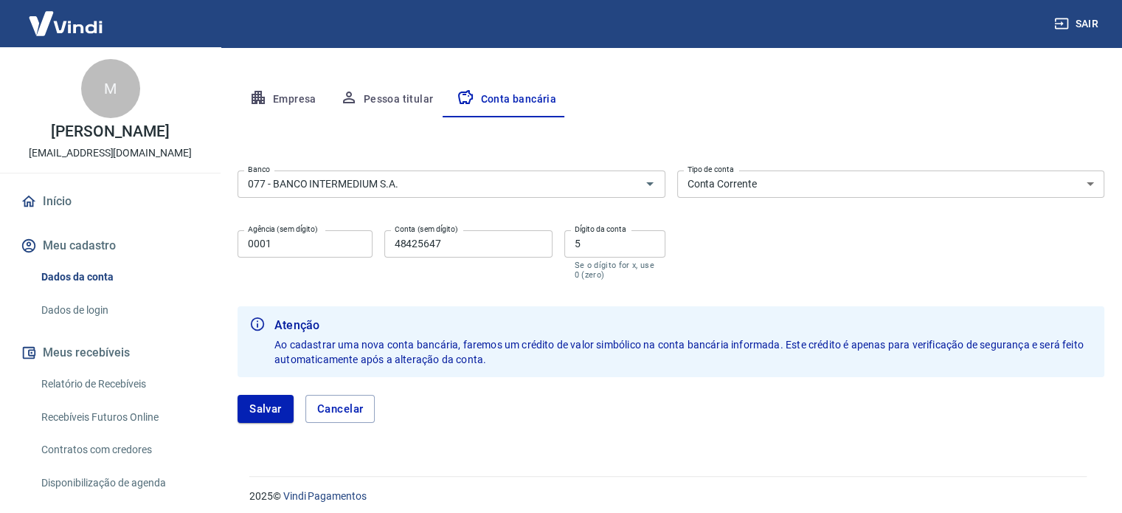
scroll to position [265, 0]
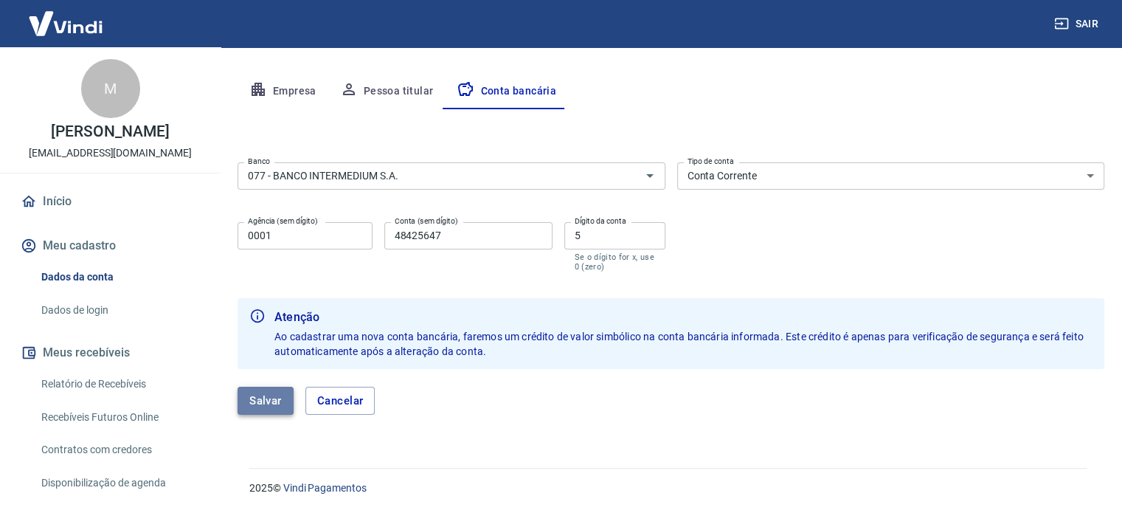
click at [268, 398] on button "Salvar" at bounding box center [266, 401] width 56 height 28
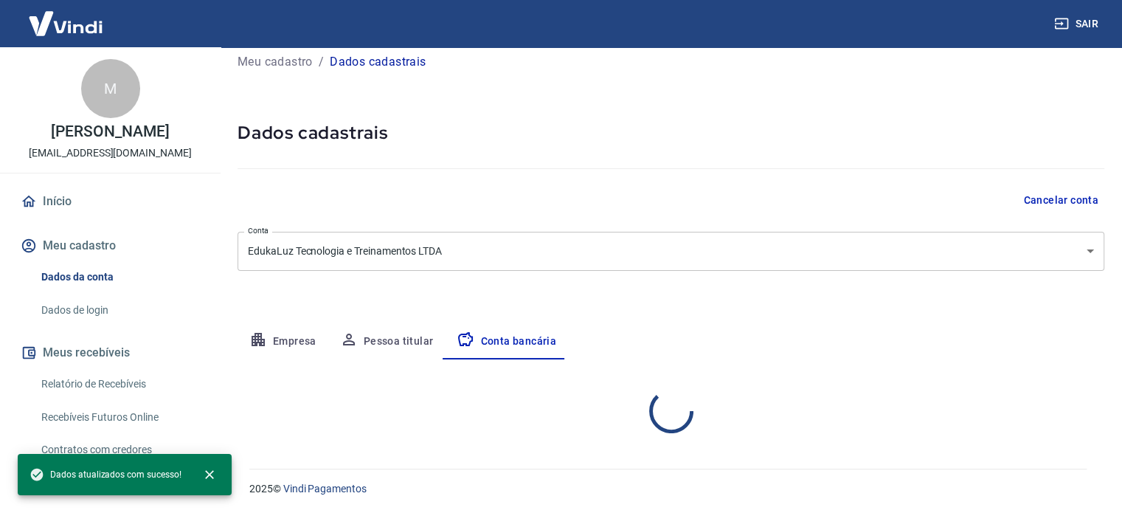
select select "1"
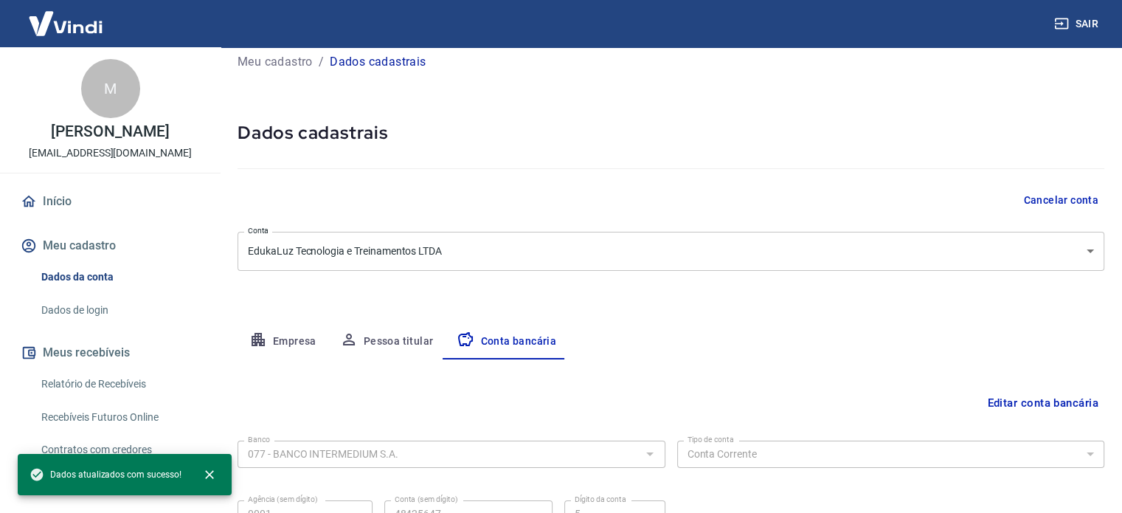
scroll to position [159, 0]
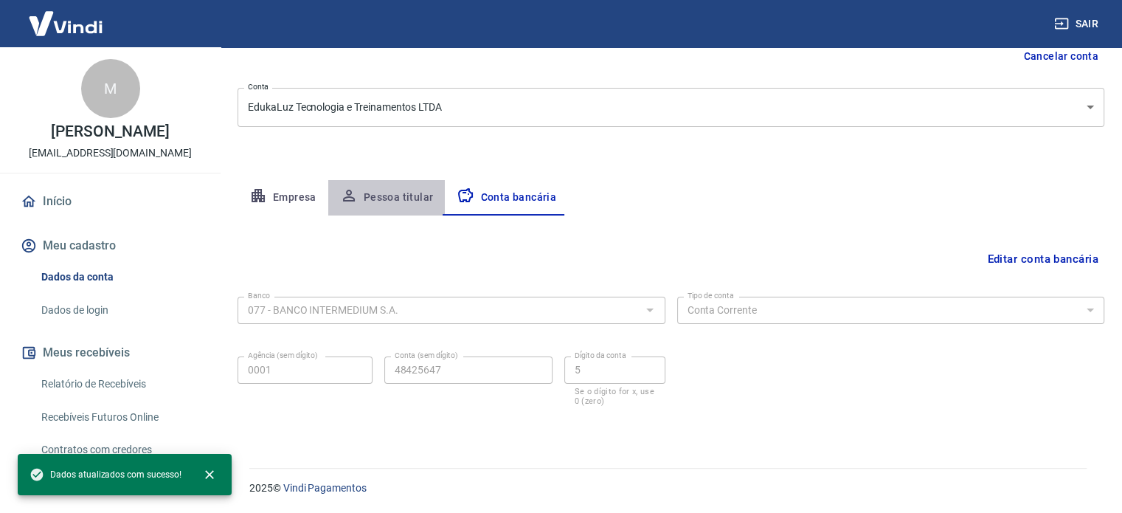
click at [387, 192] on button "Pessoa titular" at bounding box center [386, 197] width 117 height 35
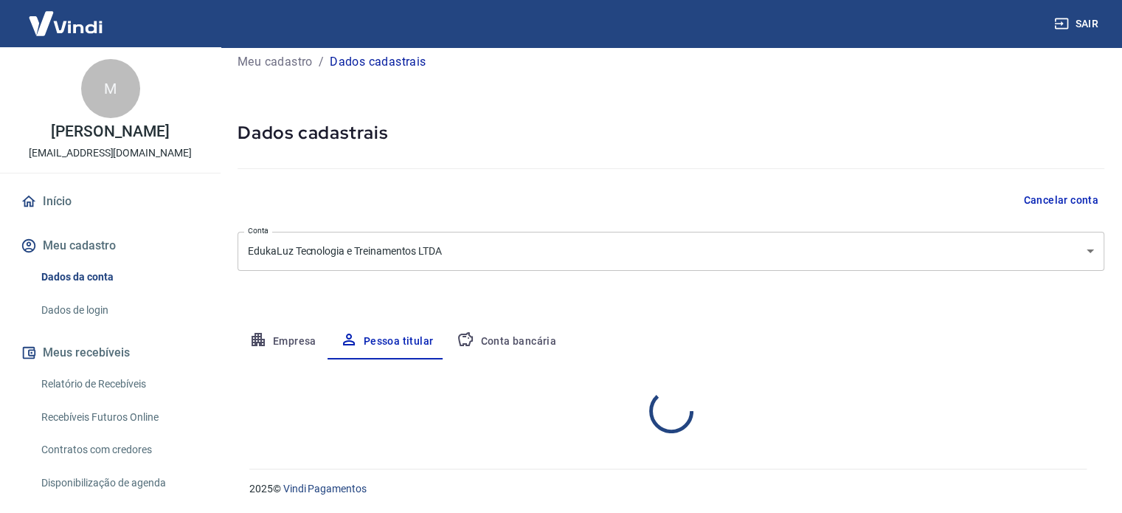
scroll to position [77, 0]
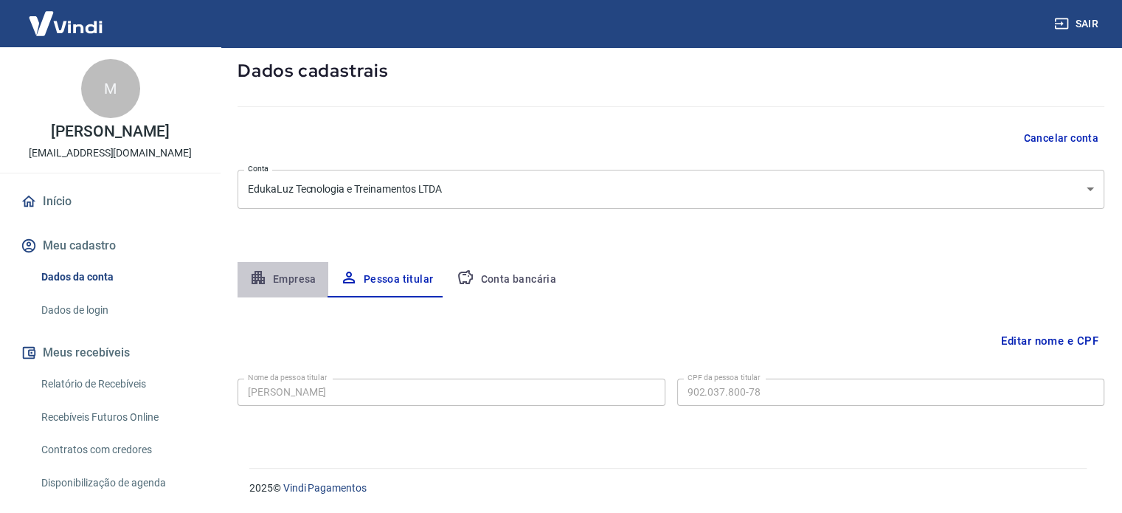
click at [280, 274] on button "Empresa" at bounding box center [283, 279] width 91 height 35
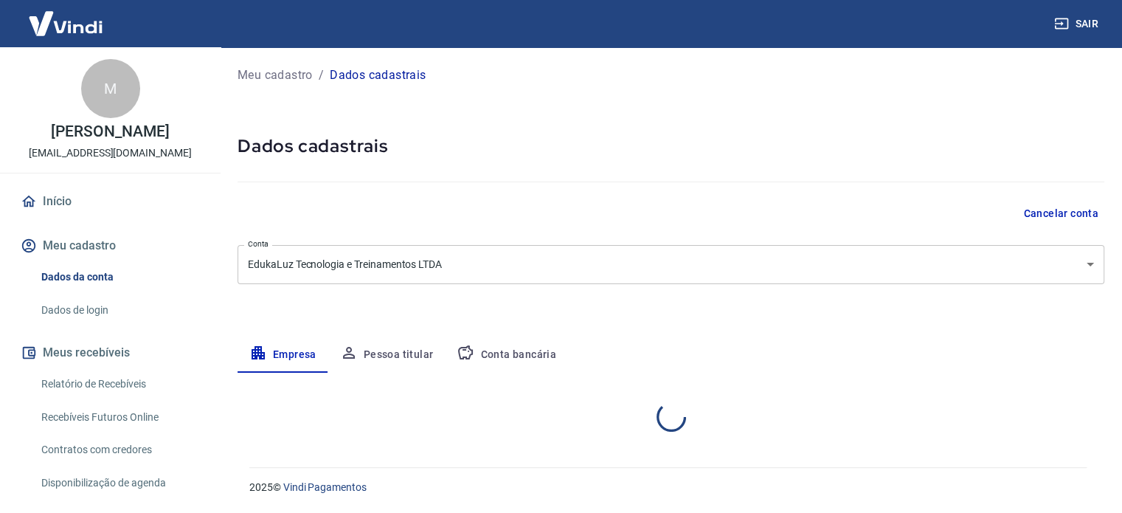
select select "RS"
select select "business"
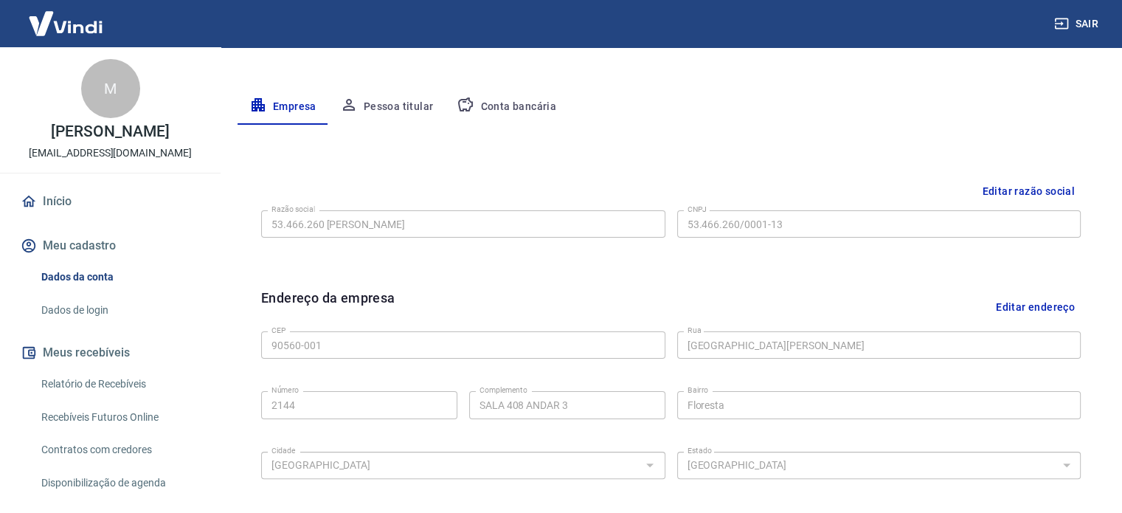
scroll to position [251, 0]
click at [12, 83] on div "M Marcelo Luz Moreira dos Santos contato@edukaluz.com.br" at bounding box center [110, 109] width 221 height 125
click at [769, 122] on div "Empresa Pessoa titular Conta bancária" at bounding box center [671, 105] width 867 height 35
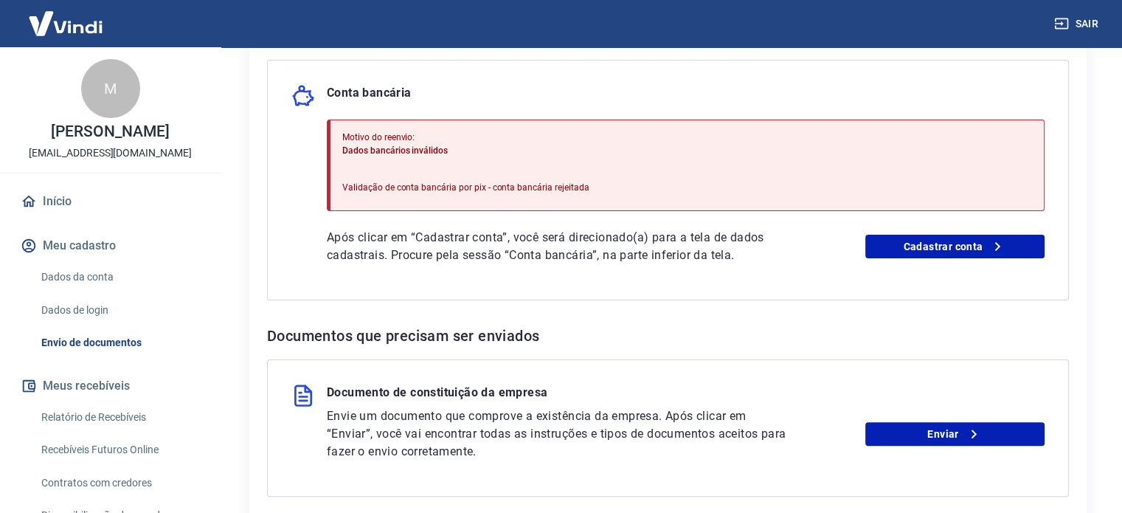
scroll to position [338, 0]
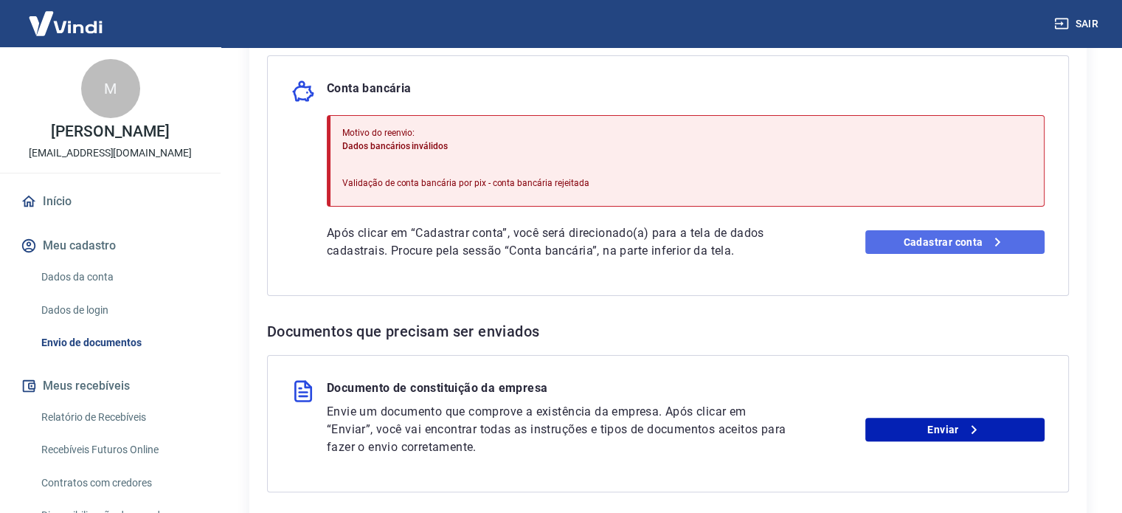
click at [961, 230] on link "Cadastrar conta" at bounding box center [954, 242] width 179 height 24
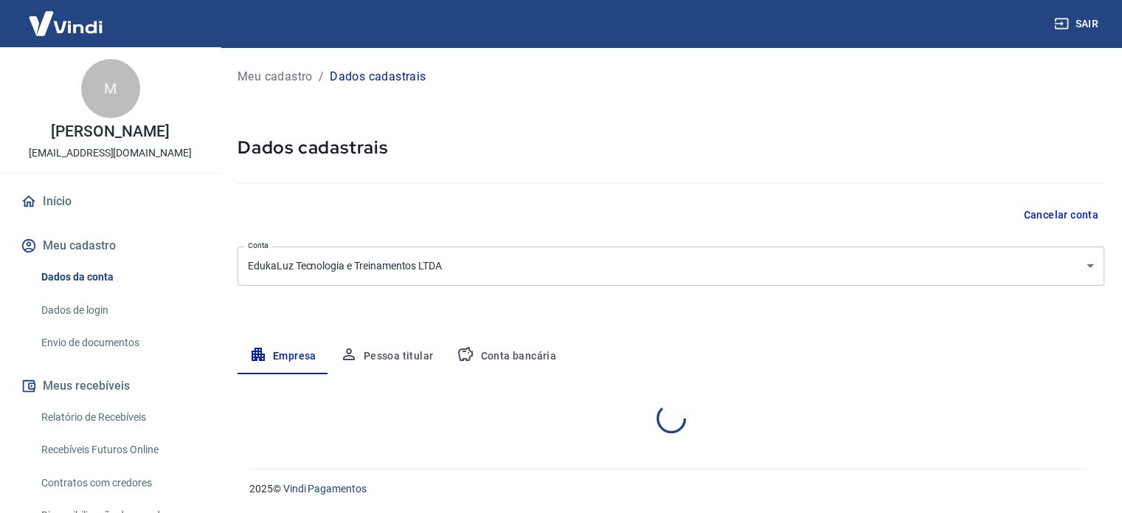
select select "RS"
select select "business"
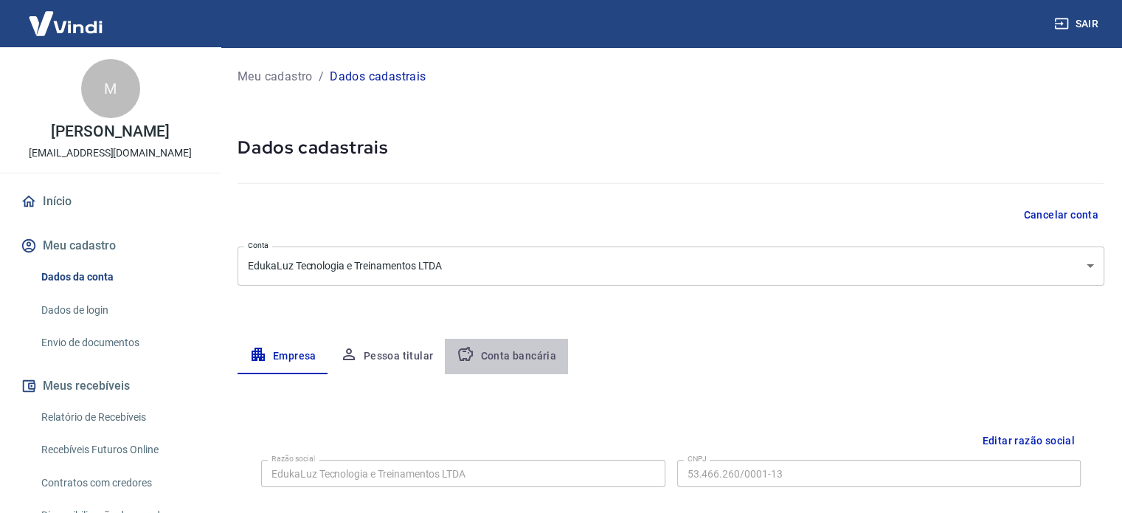
click at [513, 356] on button "Conta bancária" at bounding box center [506, 356] width 123 height 35
select select "1"
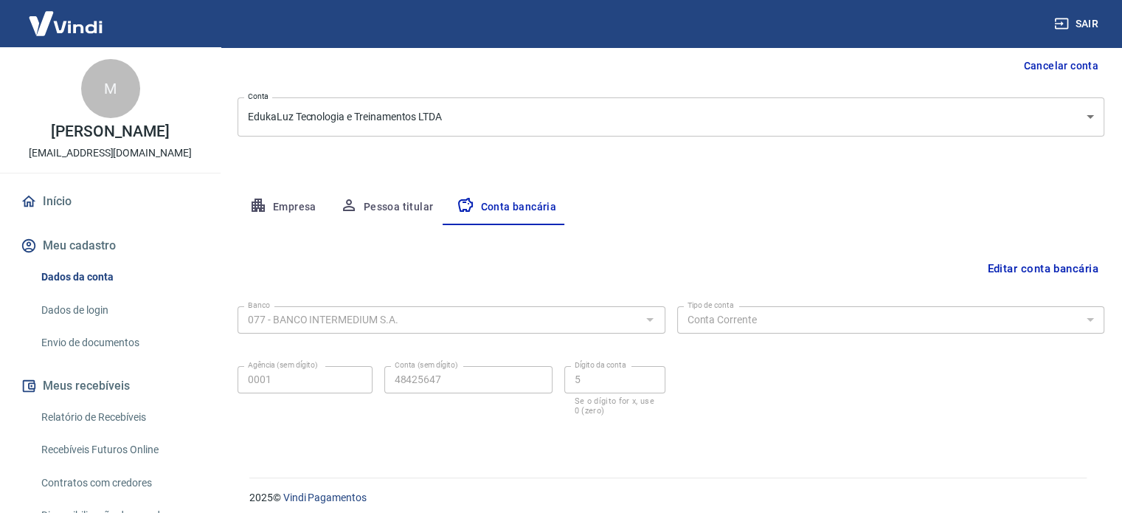
scroll to position [150, 0]
click at [967, 365] on div "Banco 077 - BANCO INTERMEDIUM S.A. Banco Tipo de conta Conta Corrente Conta Pou…" at bounding box center [671, 358] width 867 height 118
click at [1013, 269] on button "Editar conta bancária" at bounding box center [1042, 267] width 123 height 28
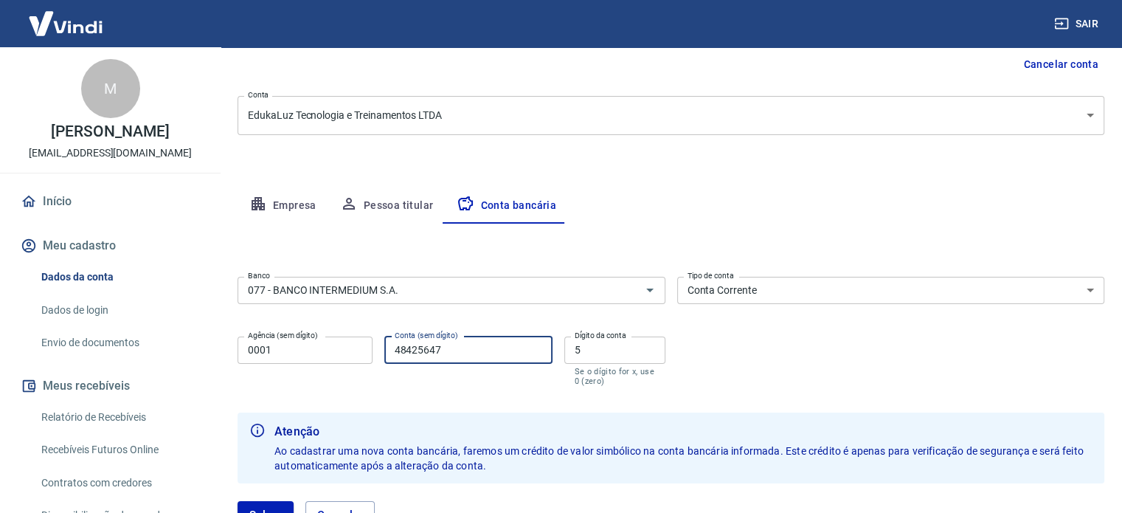
click at [394, 350] on input "48425647" at bounding box center [468, 349] width 168 height 27
type input "048425647"
click at [565, 140] on div "Meu cadastro / Dados cadastrais Dados cadastrais Cancelar conta Conta EdukaLuz …" at bounding box center [671, 231] width 902 height 668
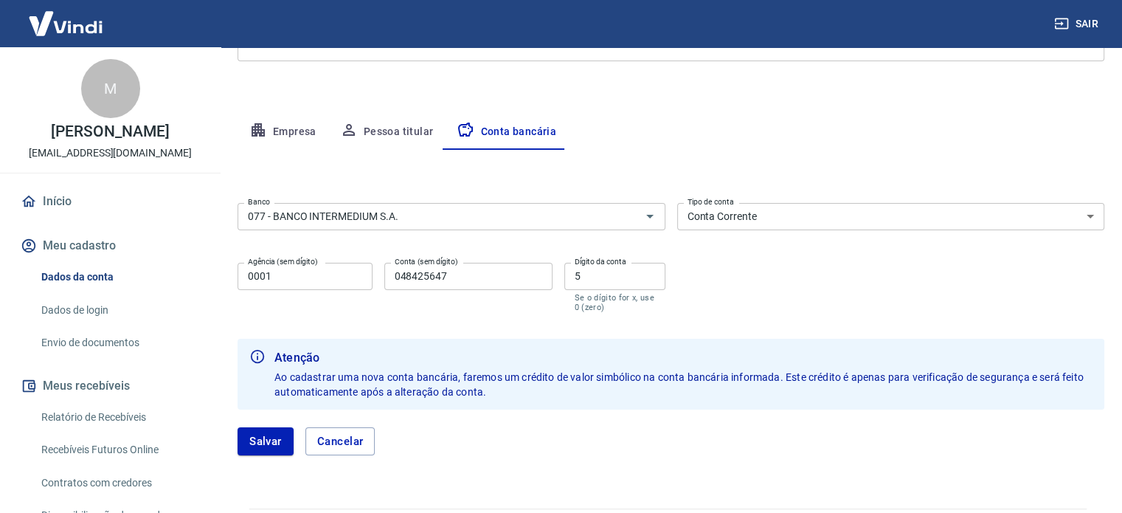
scroll to position [227, 0]
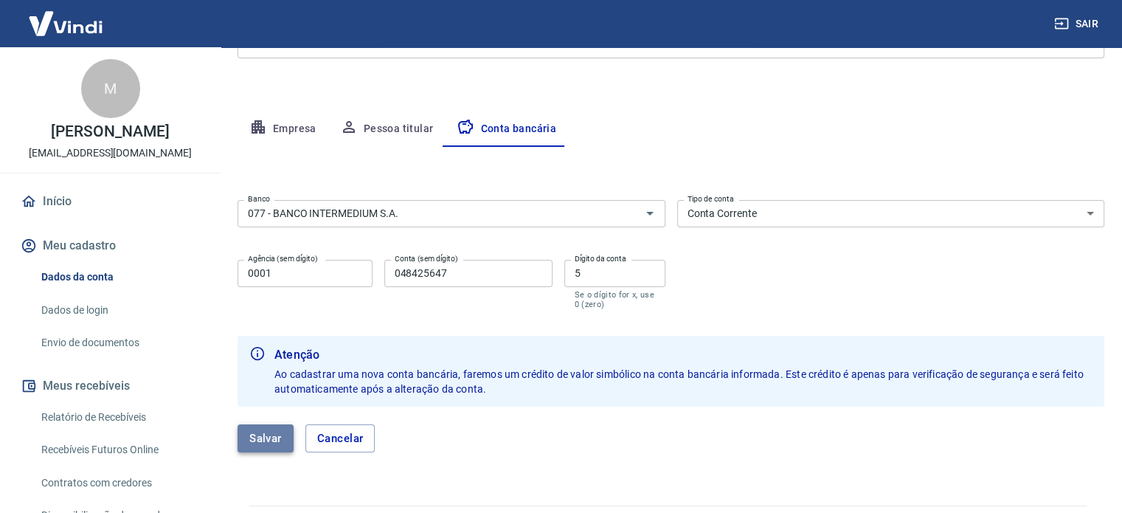
click at [272, 433] on button "Salvar" at bounding box center [266, 438] width 56 height 28
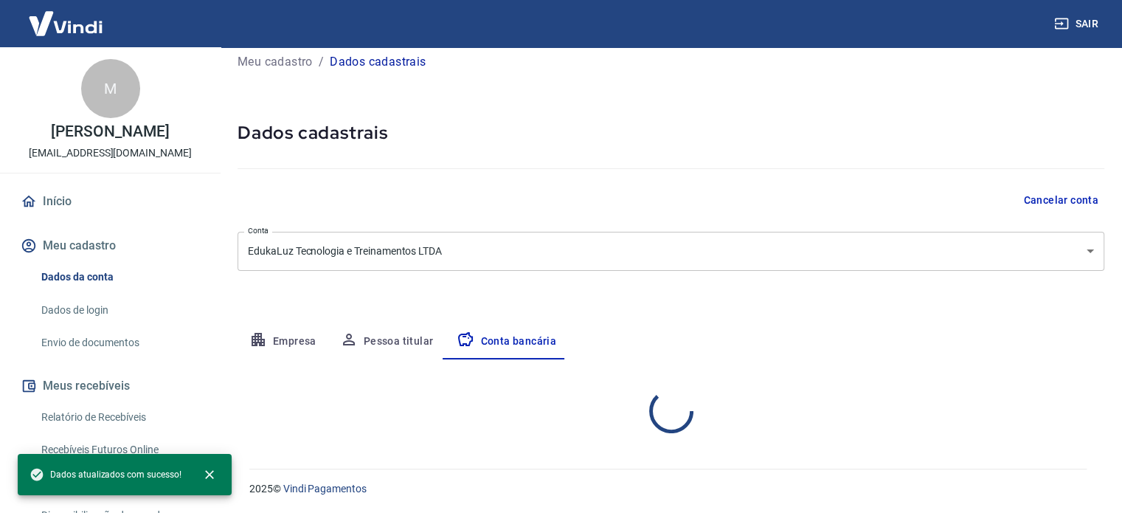
scroll to position [159, 0]
select select "1"
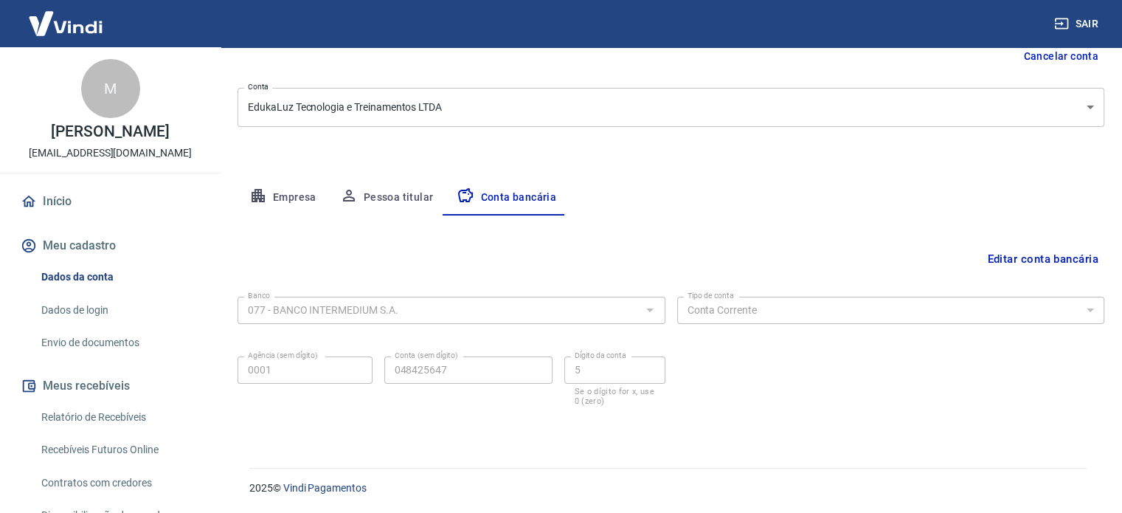
click at [723, 166] on div "Meu cadastro / Dados cadastrais Dados cadastrais Cancelar conta Conta EdukaLuz …" at bounding box center [671, 169] width 902 height 561
click at [105, 262] on button "Meu cadastro" at bounding box center [110, 245] width 185 height 32
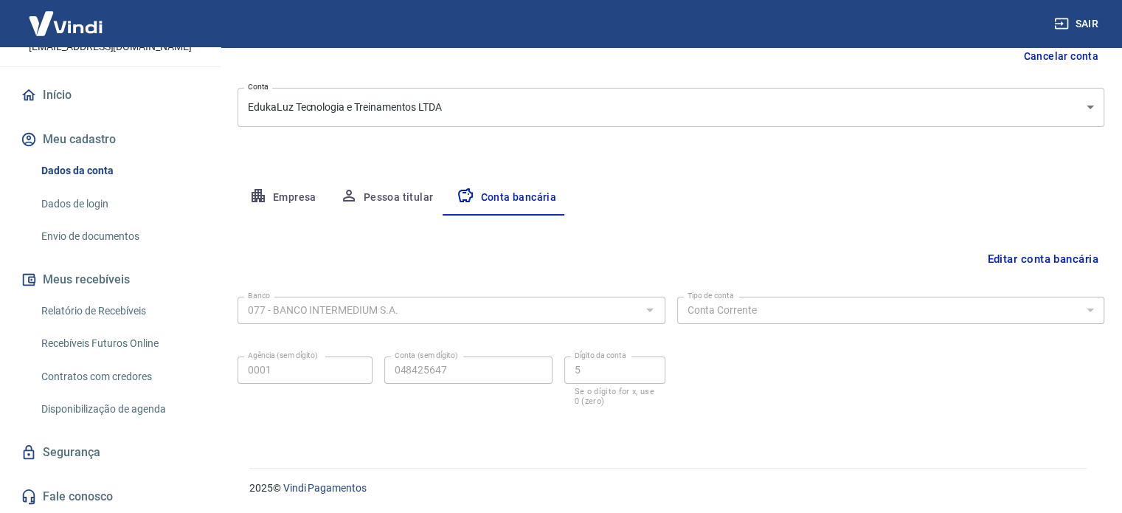
scroll to position [121, 0]
click at [80, 451] on link "Segurança" at bounding box center [110, 452] width 185 height 32
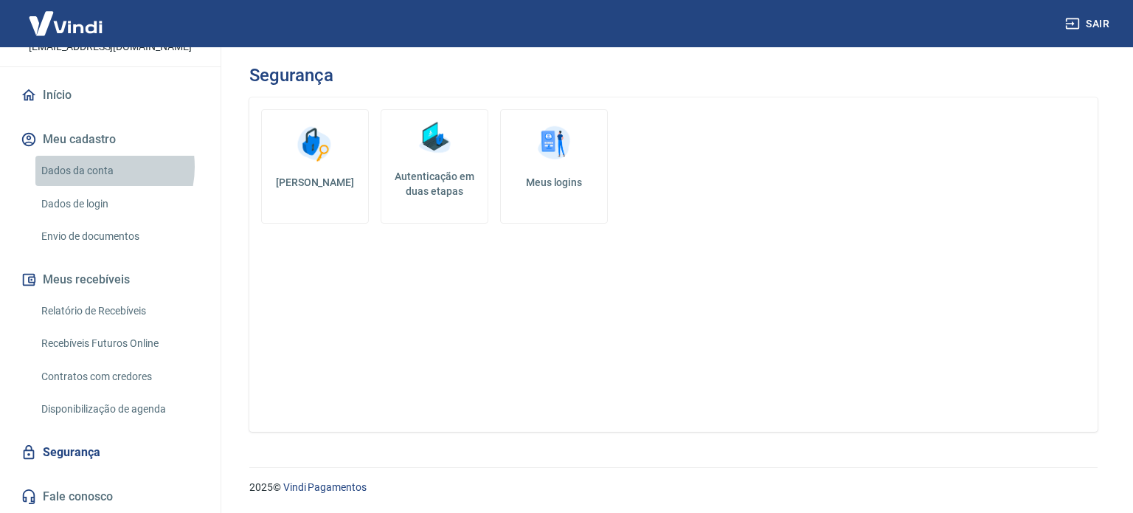
click at [91, 167] on link "Dados da conta" at bounding box center [118, 171] width 167 height 30
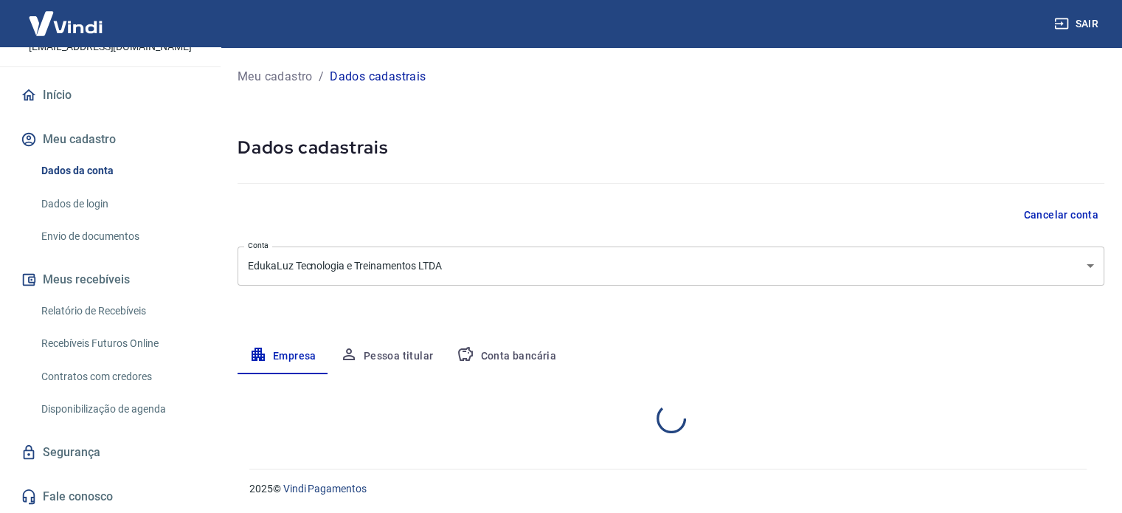
select select "RS"
select select "business"
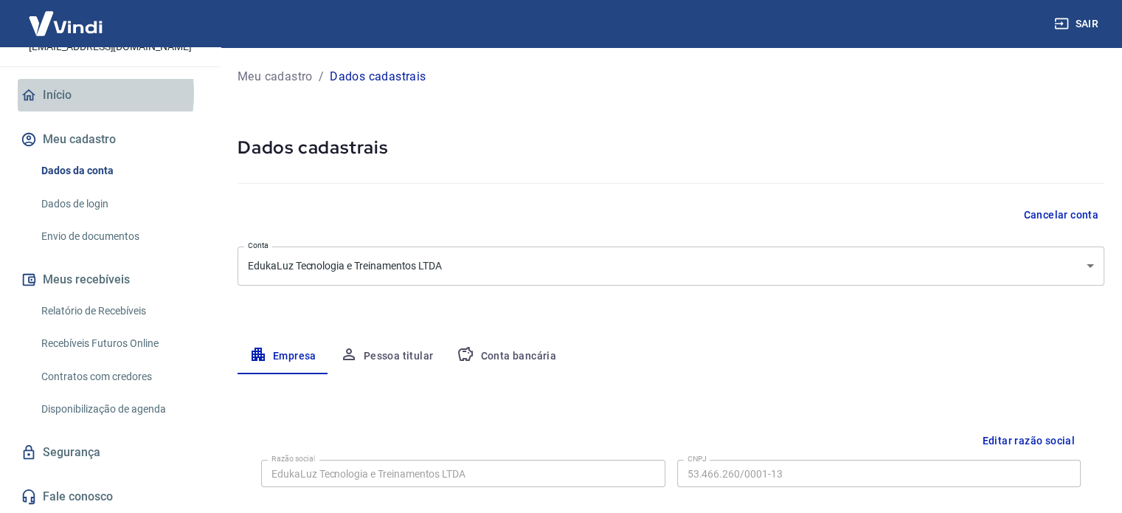
click at [51, 94] on link "Início" at bounding box center [110, 95] width 185 height 32
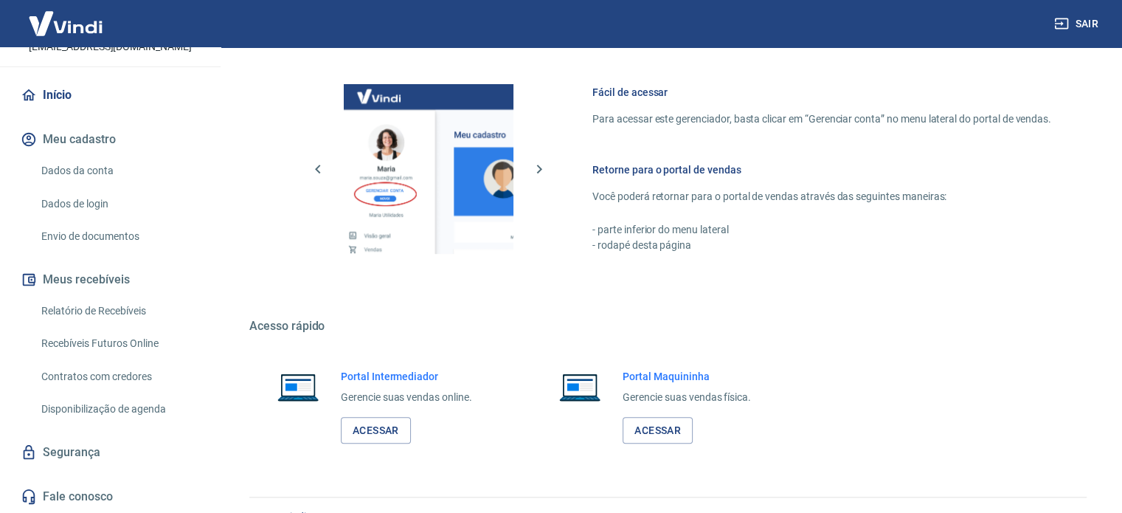
scroll to position [805, 0]
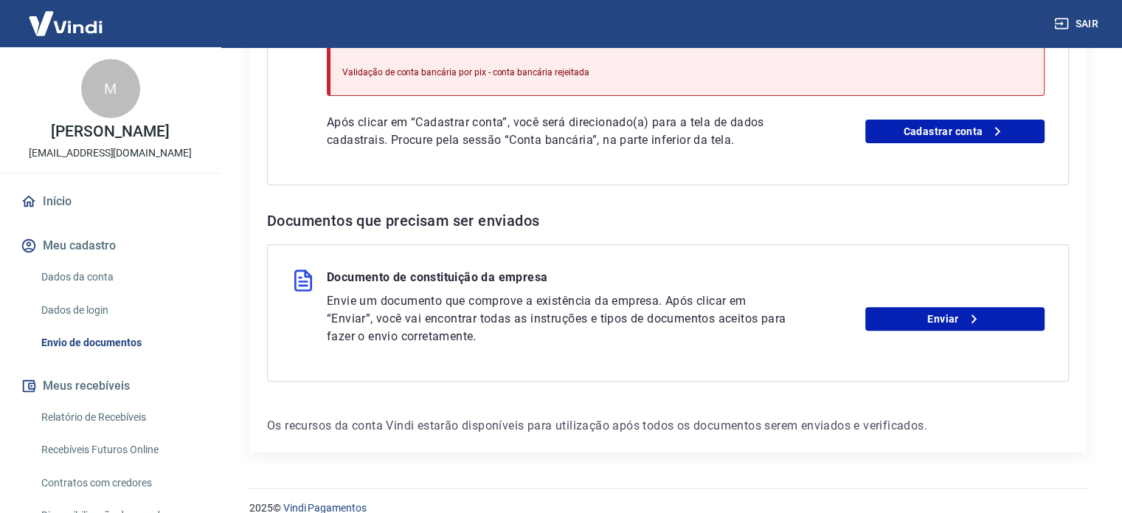
scroll to position [450, 0]
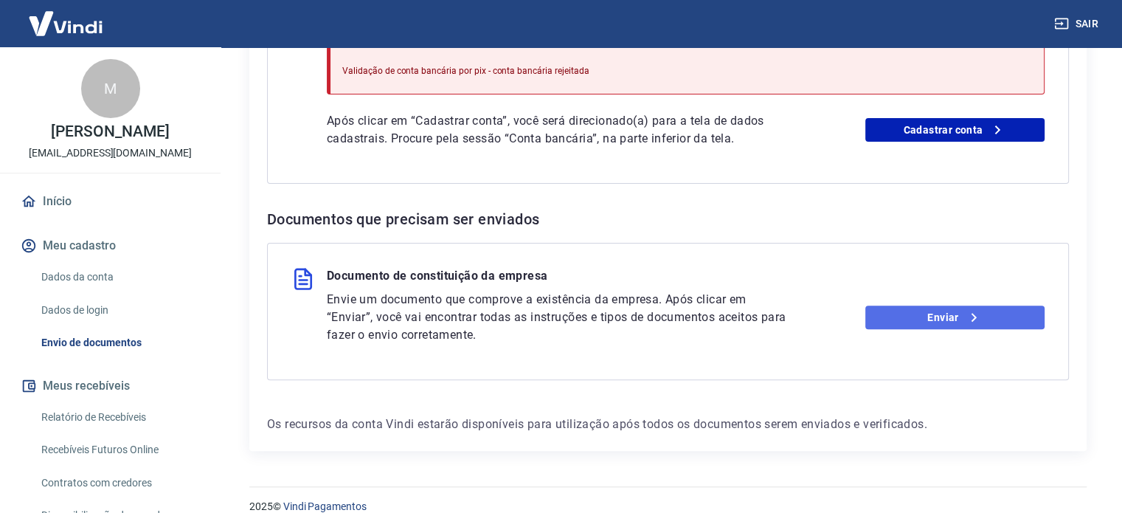
click at [968, 313] on icon at bounding box center [974, 317] width 18 height 18
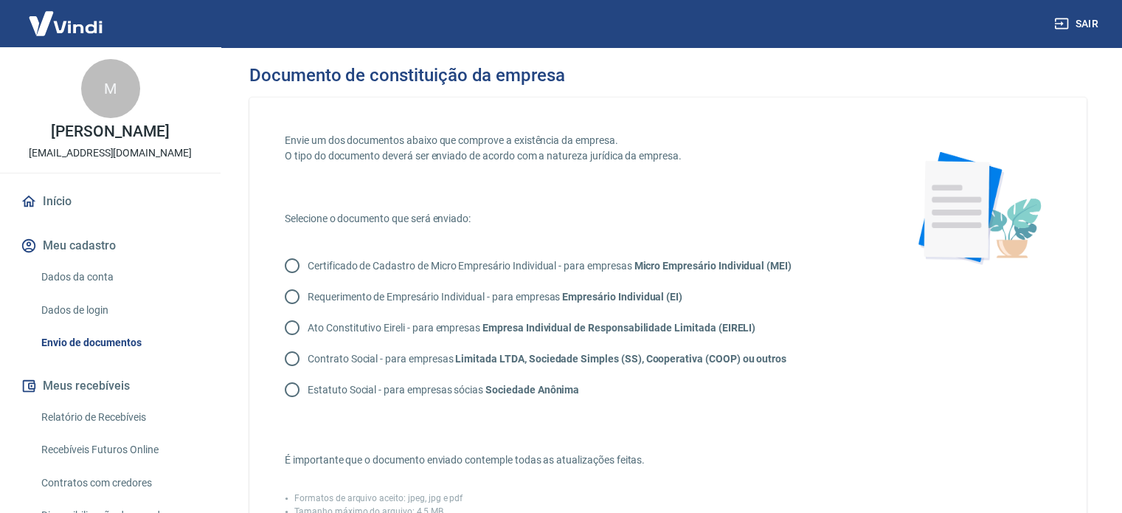
click at [315, 354] on p "Contrato Social - para empresas Limitada LTDA, Sociedade Simples (SS), Cooperat…" at bounding box center [547, 358] width 479 height 15
click at [308, 354] on input "Contrato Social - para empresas Limitada LTDA, Sociedade Simples (SS), Cooperat…" at bounding box center [292, 358] width 31 height 31
radio input "true"
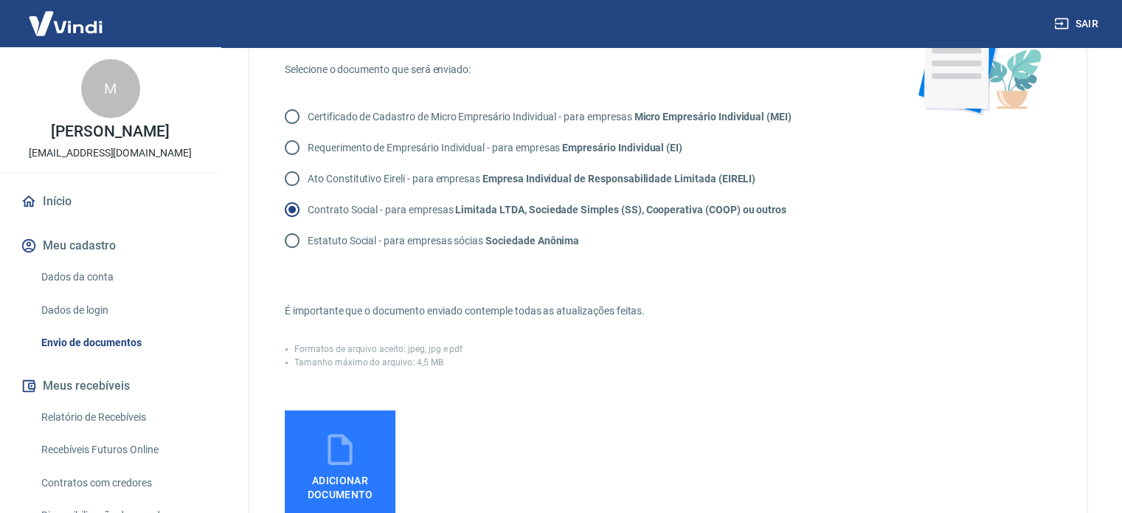
scroll to position [159, 0]
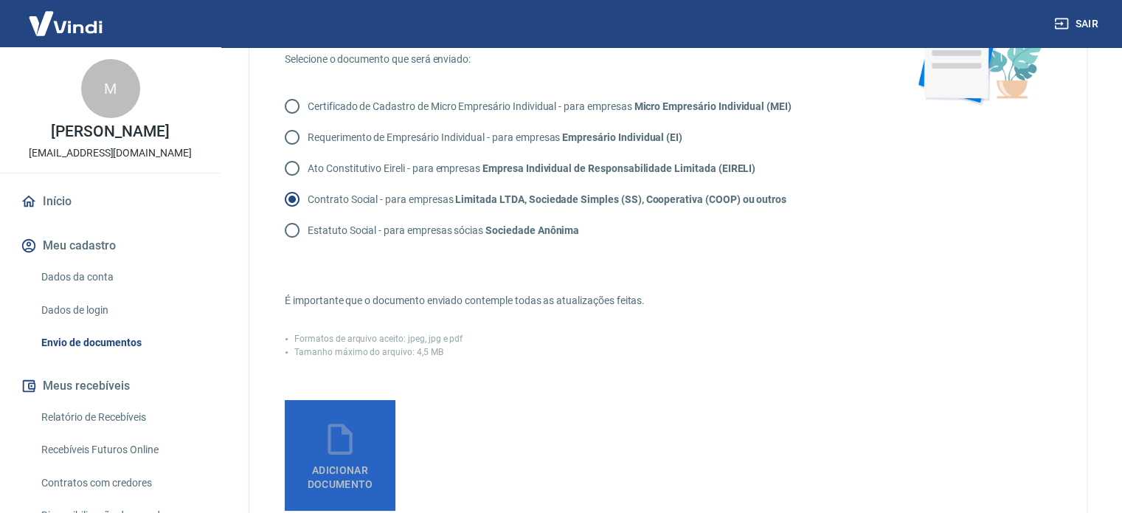
click at [364, 448] on label "Adicionar documento" at bounding box center [340, 455] width 111 height 111
click at [0, 0] on input "Adicionar documento" at bounding box center [0, 0] width 0 height 0
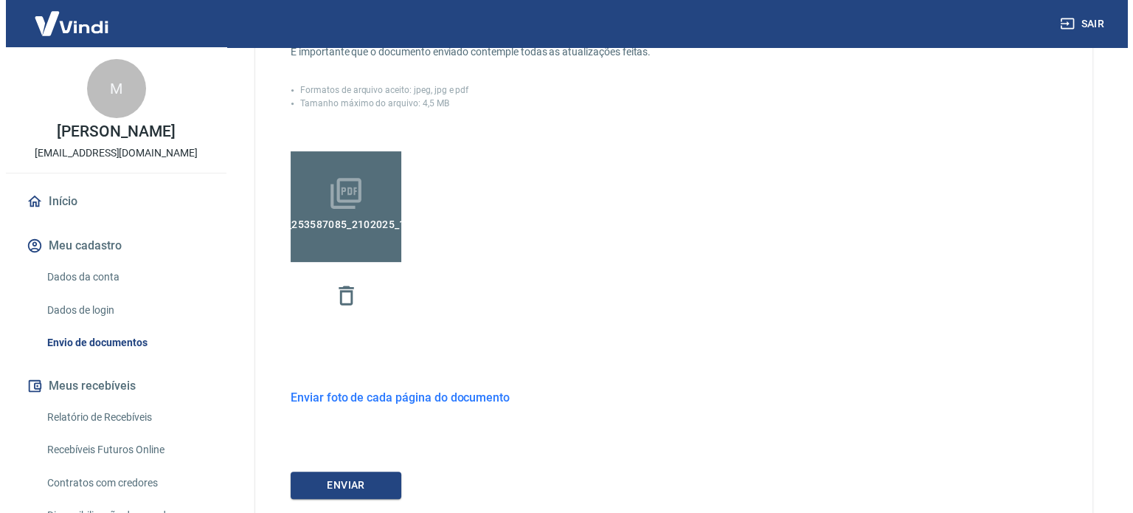
scroll to position [407, 0]
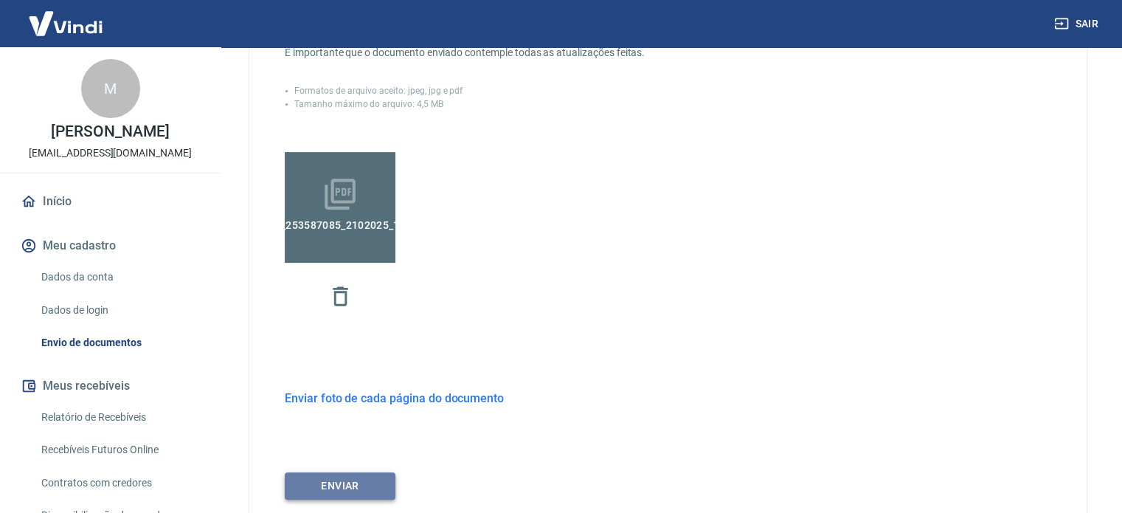
click at [369, 489] on button "ENVIAR" at bounding box center [340, 485] width 111 height 27
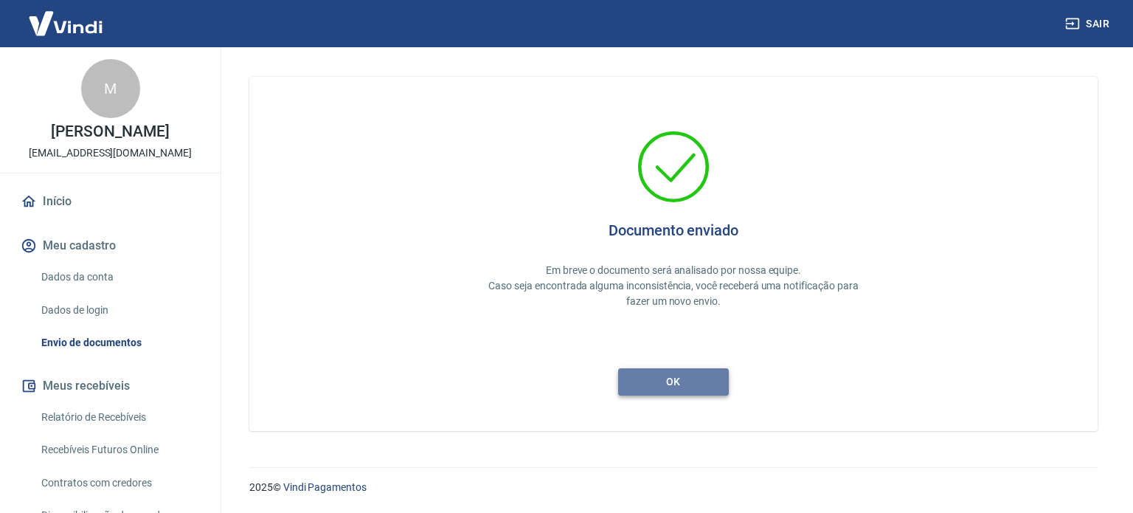
click at [640, 378] on button "ok" at bounding box center [673, 381] width 111 height 27
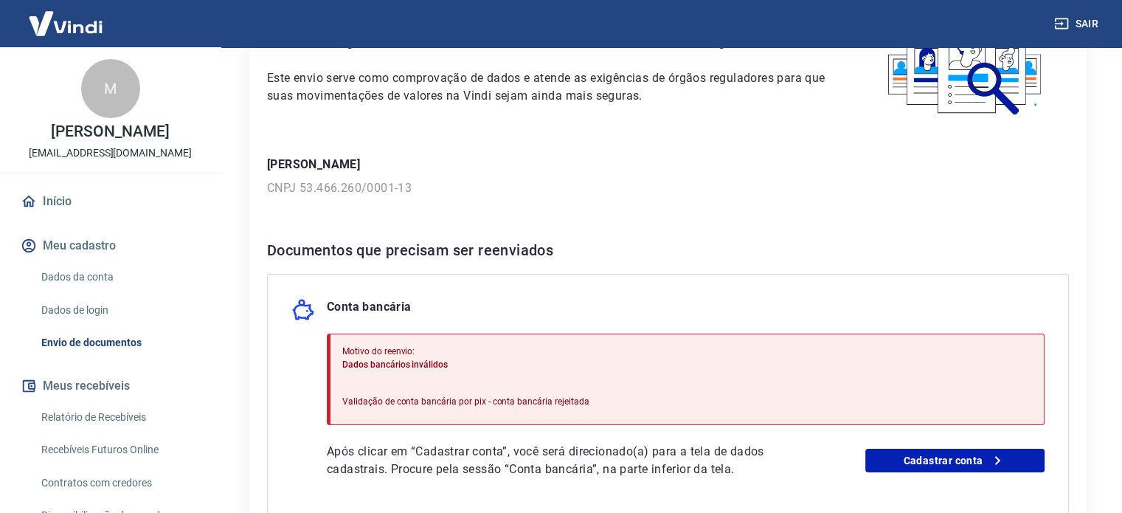
scroll to position [120, 0]
